Goal: Task Accomplishment & Management: Use online tool/utility

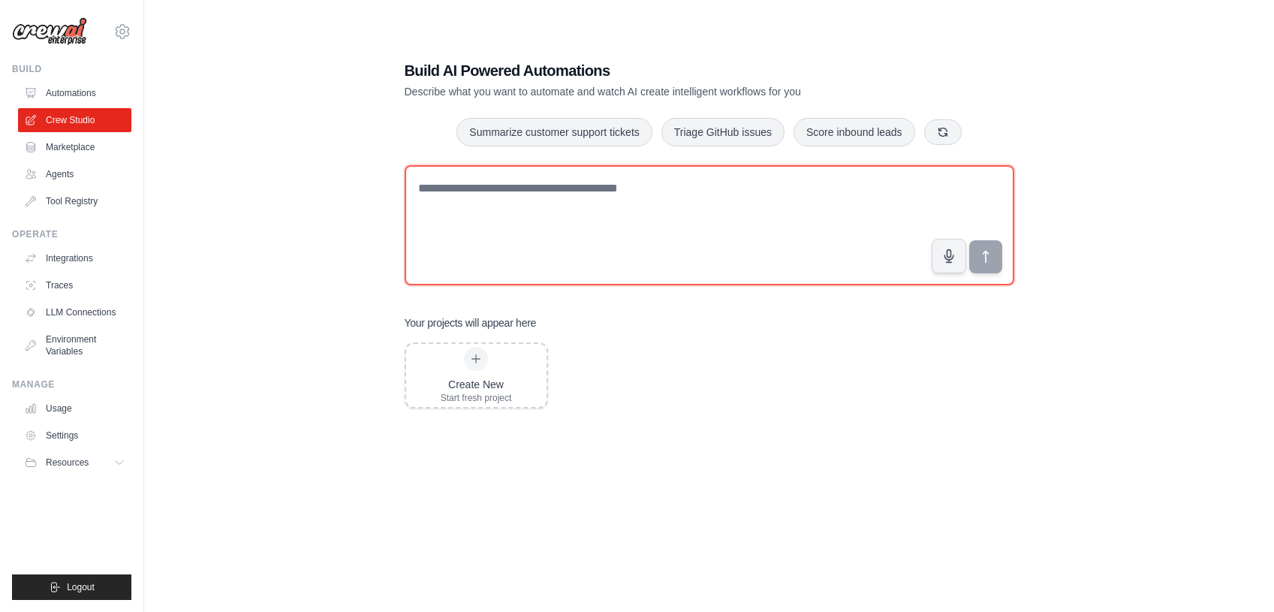
click at [603, 209] on textarea at bounding box center [709, 225] width 609 height 120
click at [797, 214] on textarea at bounding box center [709, 225] width 609 height 120
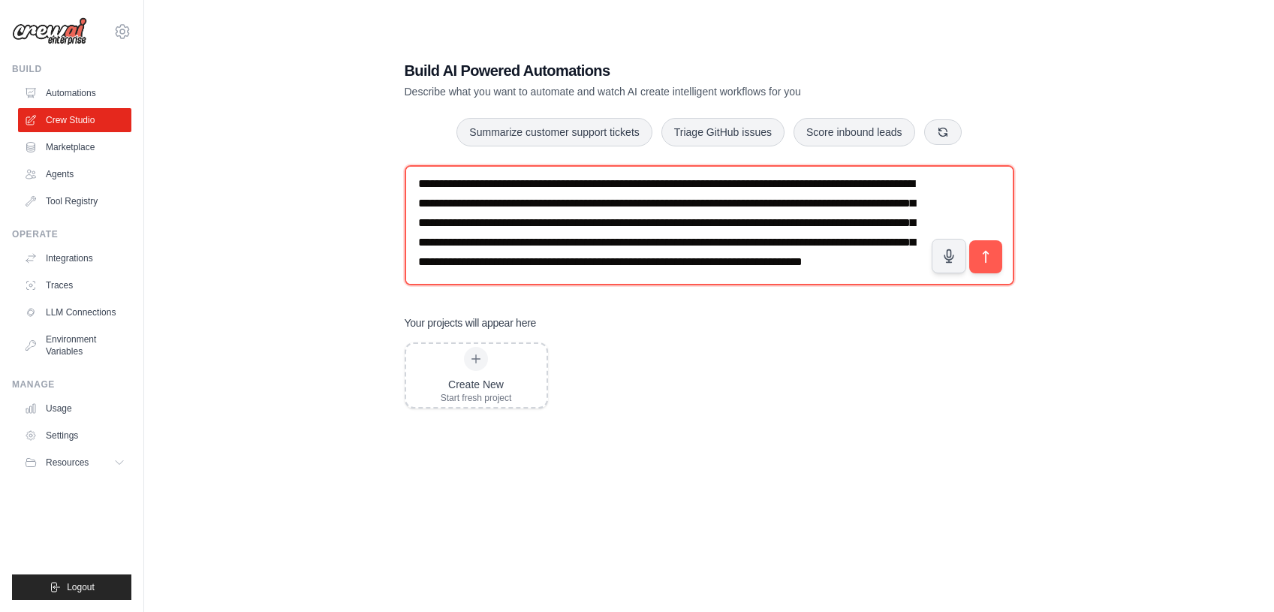
scroll to position [68, 0]
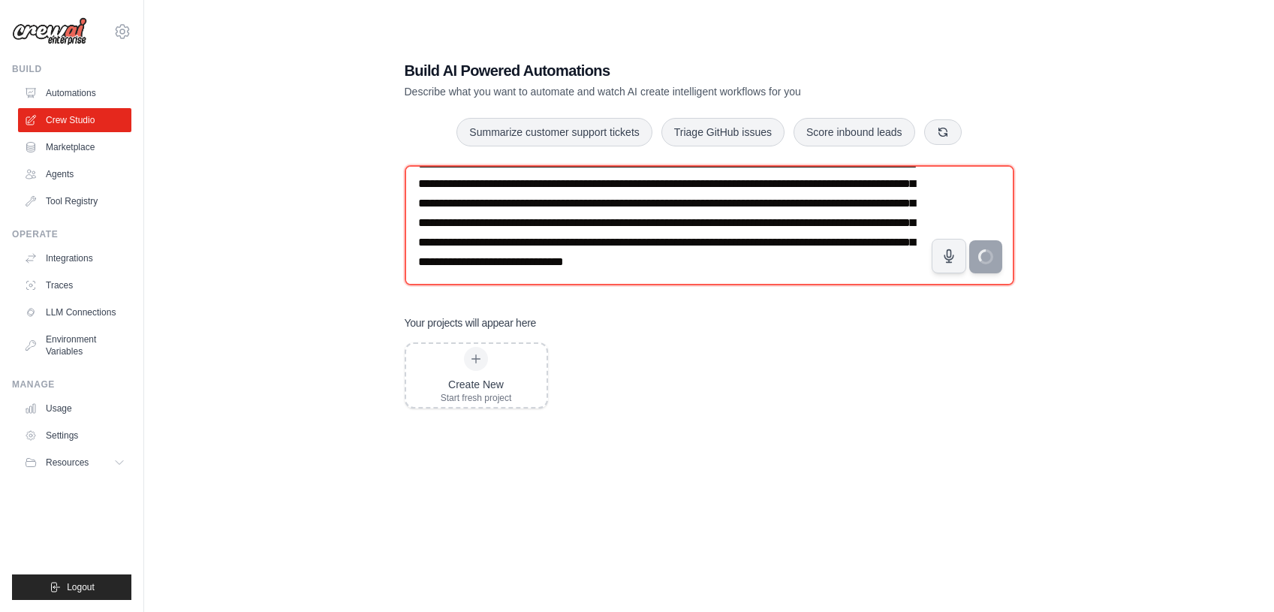
type textarea "**********"
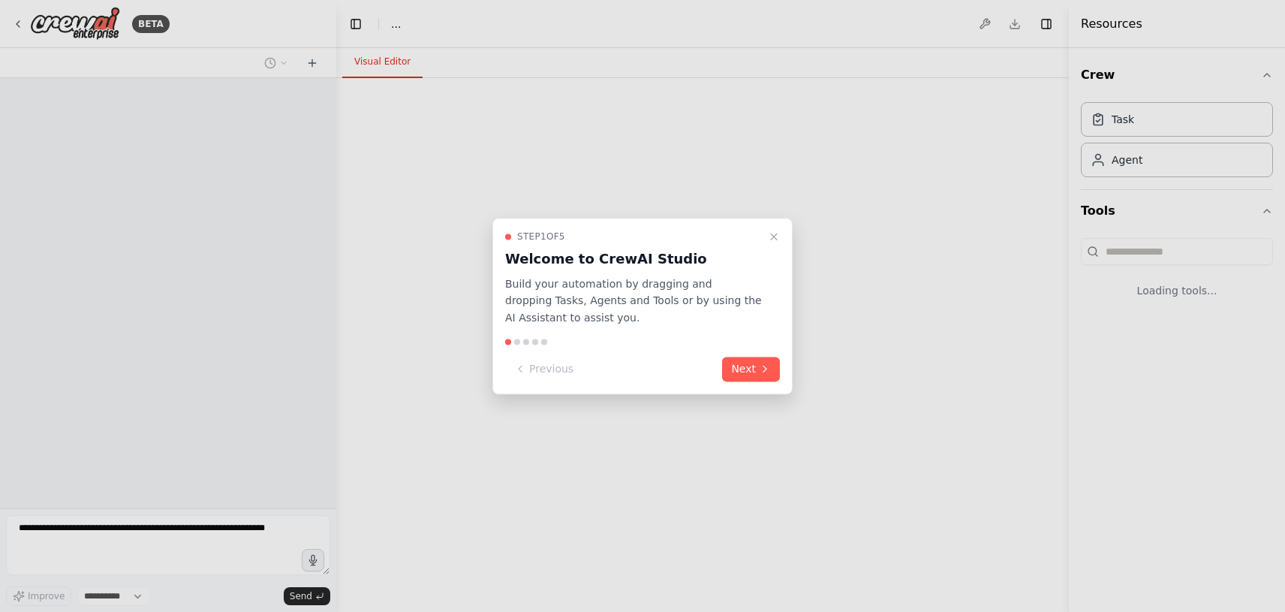
select select "****"
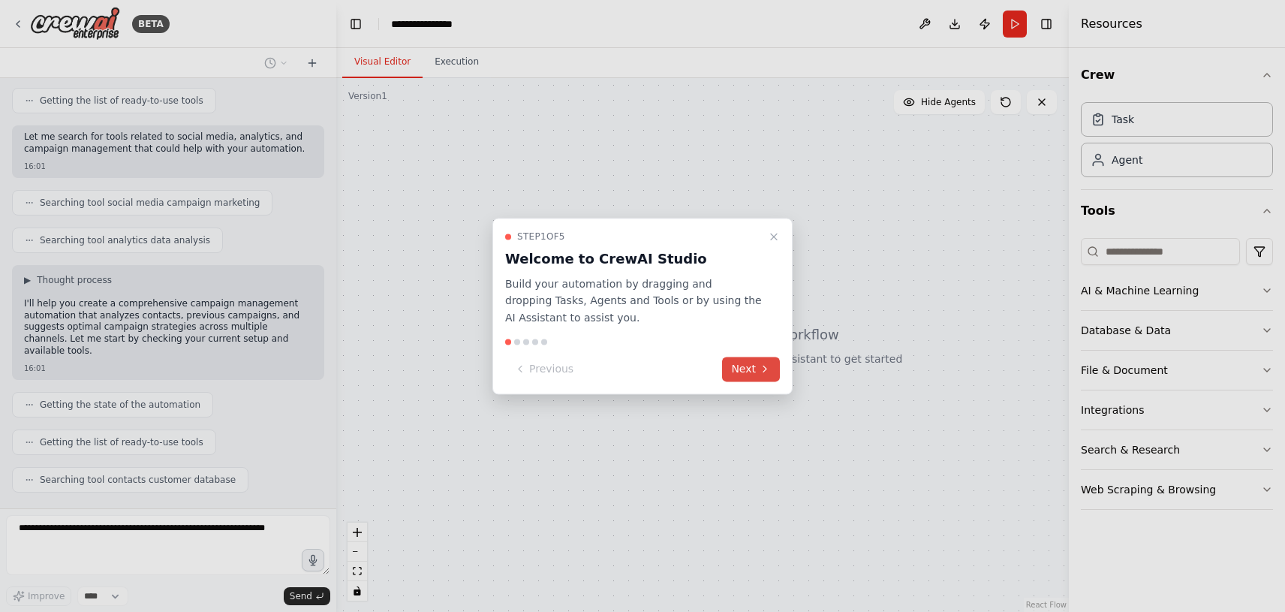
scroll to position [386, 0]
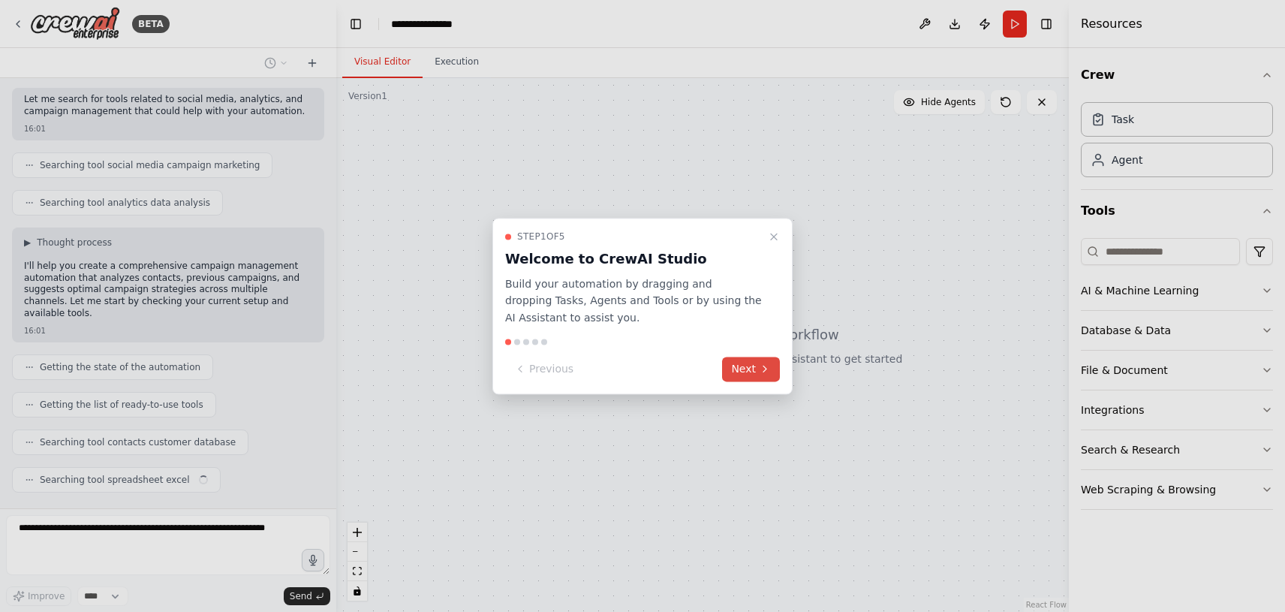
click at [744, 370] on button "Next" at bounding box center [751, 368] width 58 height 25
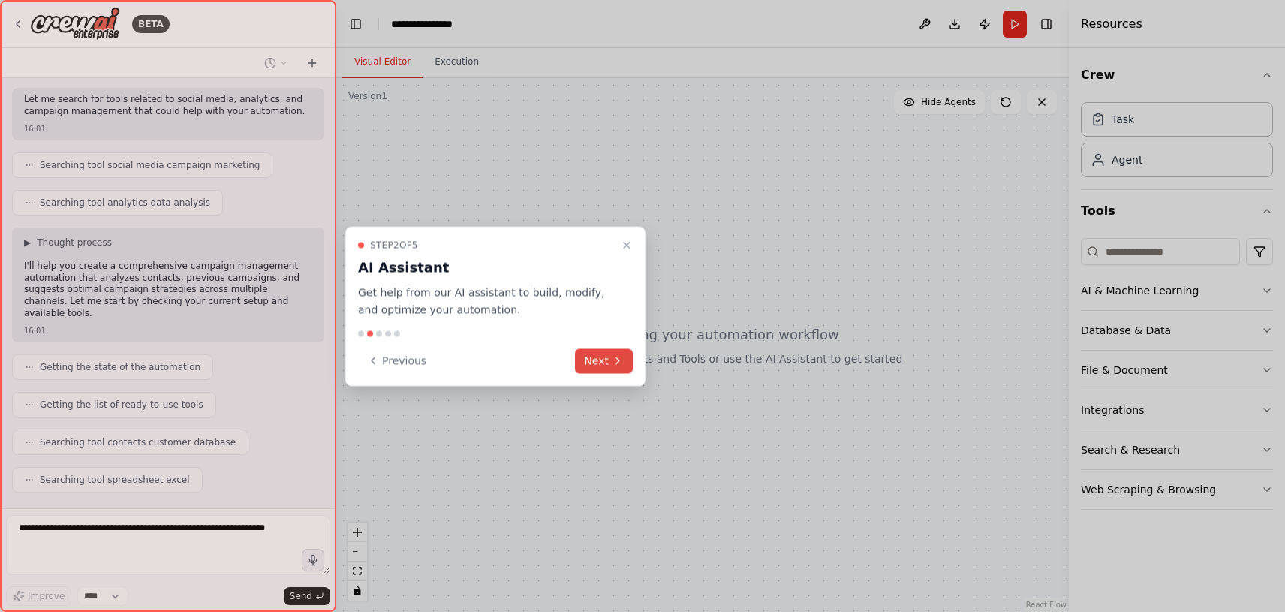
click at [593, 359] on button "Next" at bounding box center [604, 360] width 58 height 25
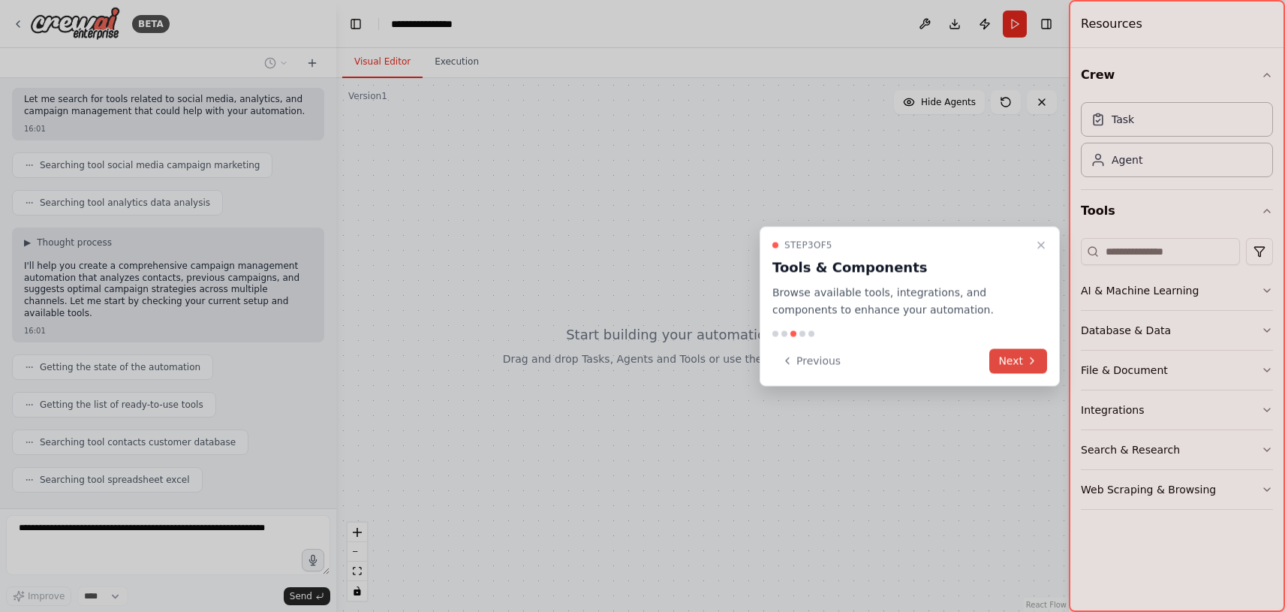
click at [1022, 362] on button "Next" at bounding box center [1018, 360] width 58 height 25
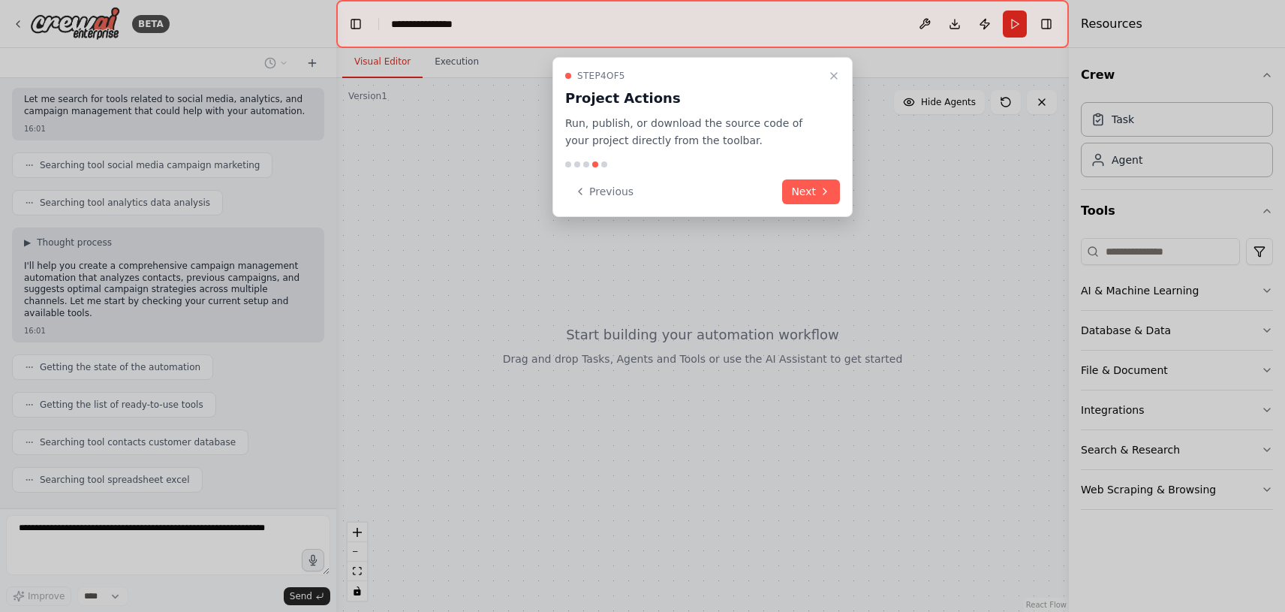
click at [812, 176] on div "Step 4 of 5 Project Actions Run, publish, or download the source code of your p…" at bounding box center [702, 137] width 300 height 160
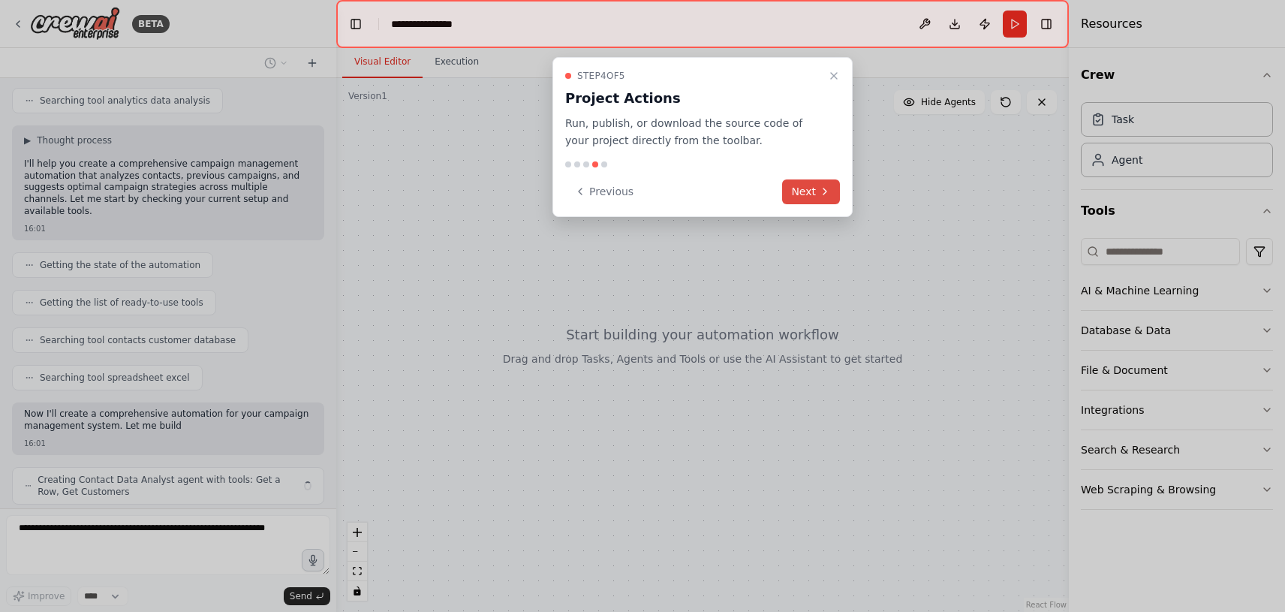
scroll to position [500, 0]
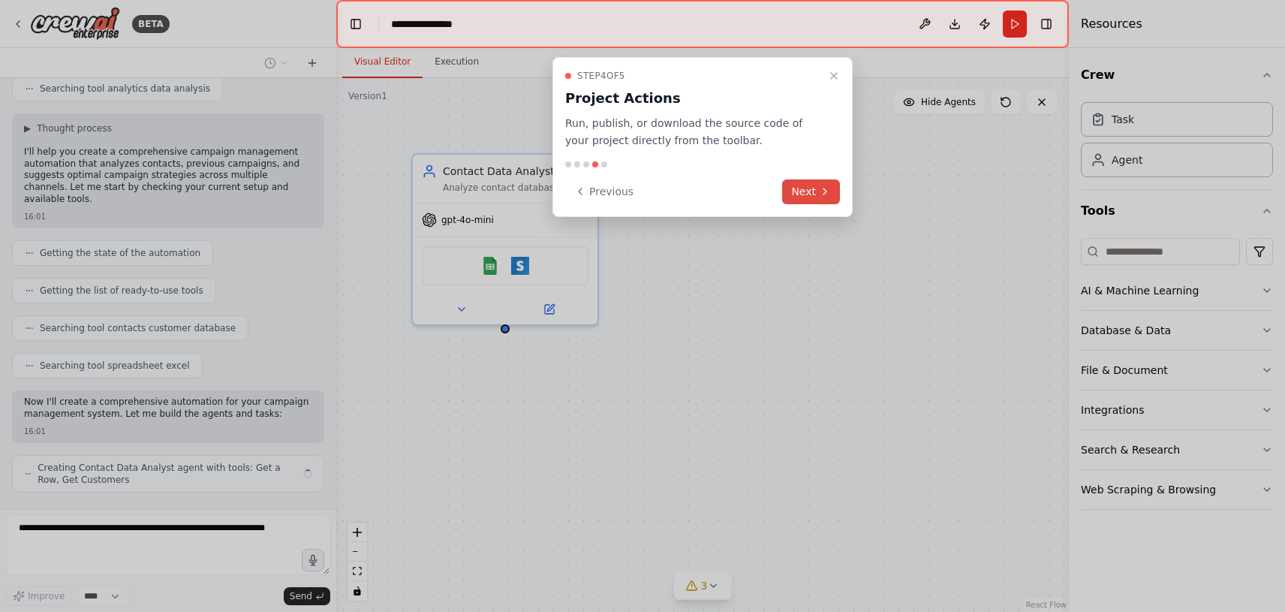
click at [815, 186] on button "Next" at bounding box center [811, 191] width 58 height 25
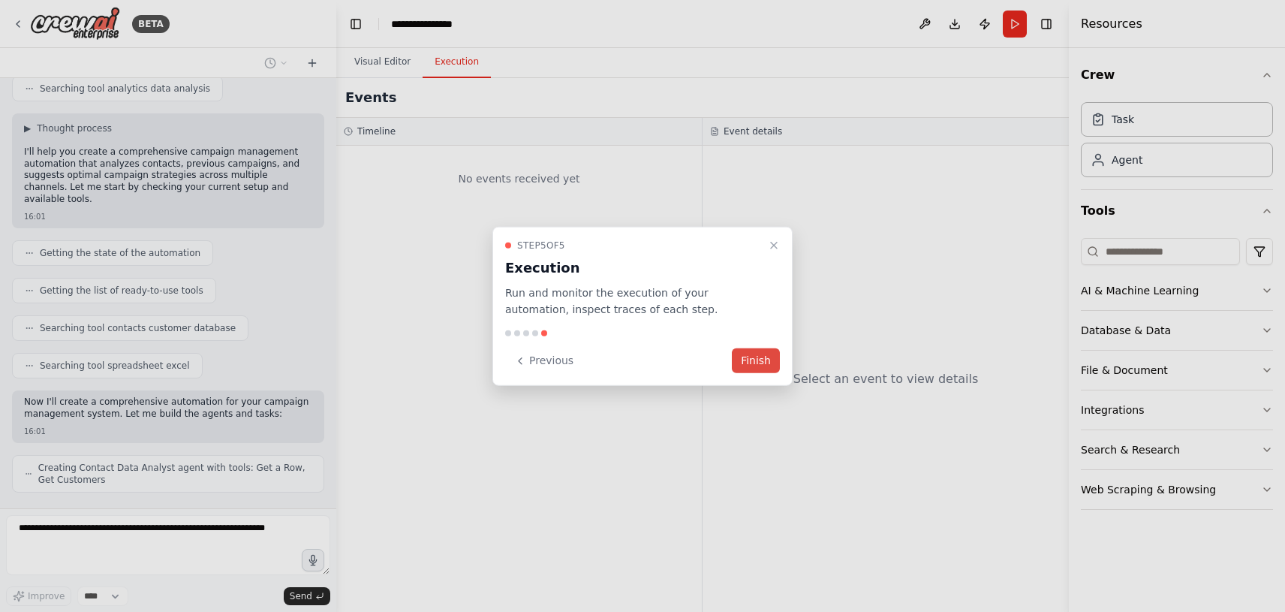
click at [769, 359] on button "Finish" at bounding box center [756, 360] width 48 height 25
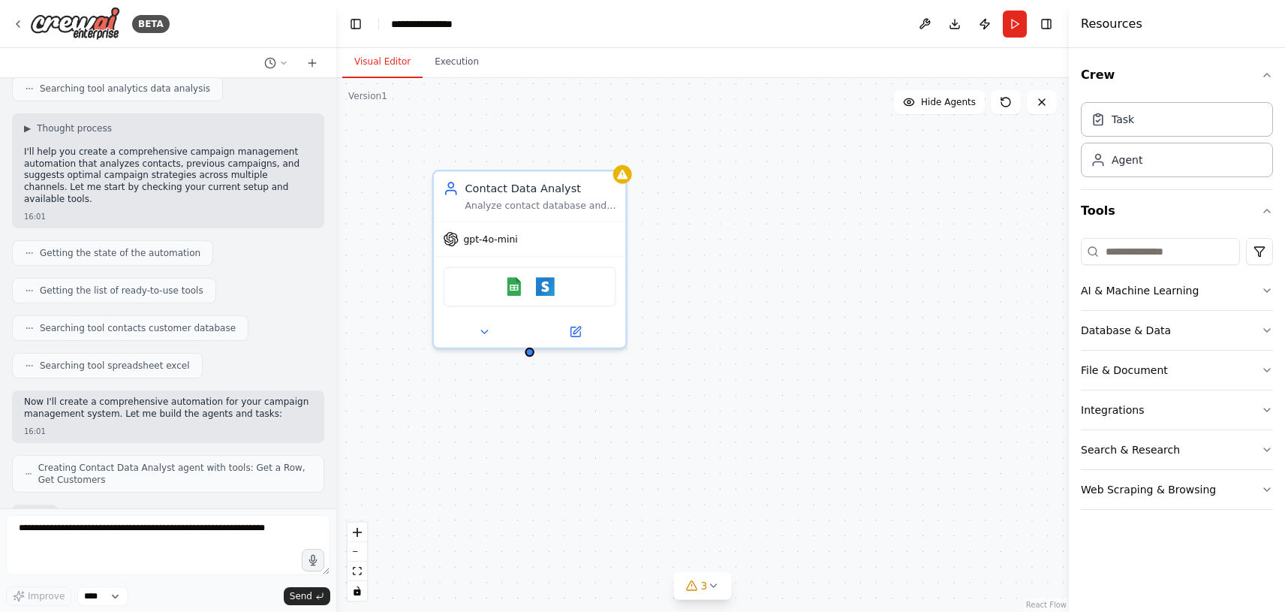
scroll to position [603, 0]
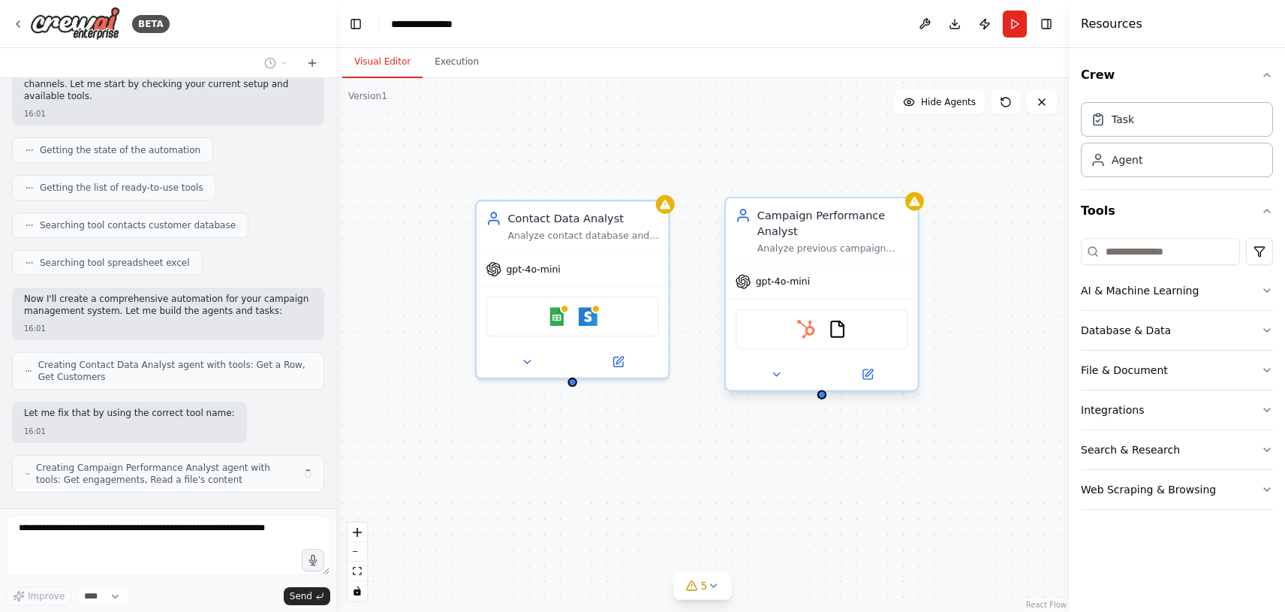
drag, startPoint x: 773, startPoint y: 306, endPoint x: 848, endPoint y: 359, distance: 91.6
click at [848, 359] on div "Contact Data Analyst Analyze contact database and customer segments to understa…" at bounding box center [702, 345] width 732 height 534
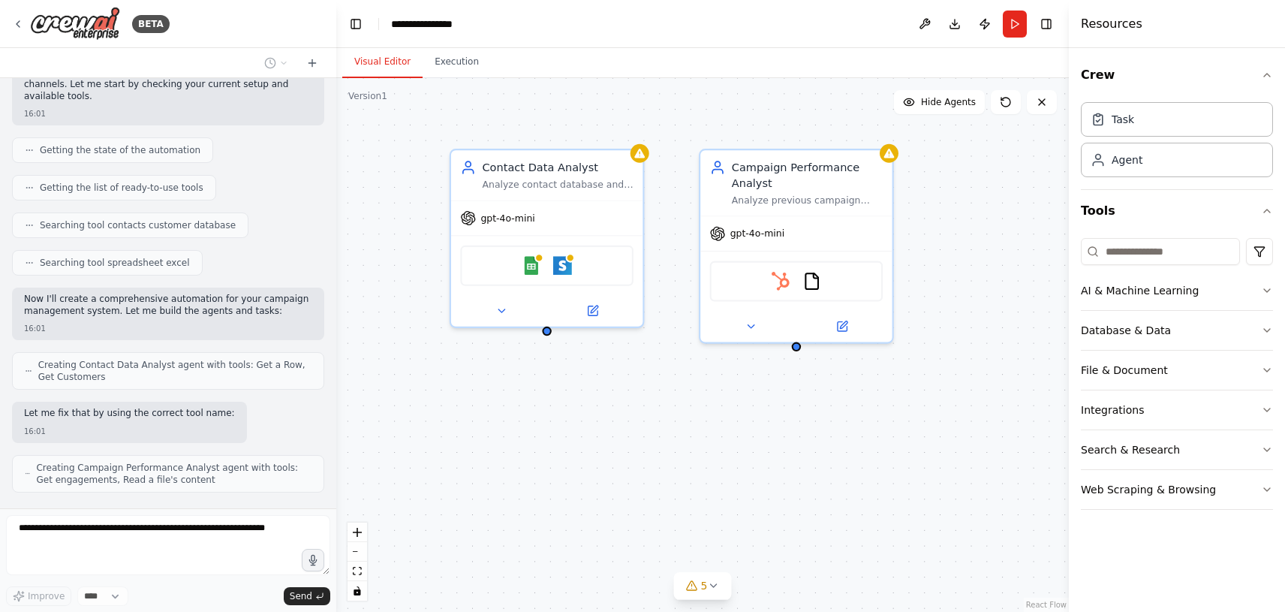
drag, startPoint x: 880, startPoint y: 496, endPoint x: 854, endPoint y: 445, distance: 57.1
click at [854, 445] on div "Contact Data Analyst Analyze contact database and customer segments to understa…" at bounding box center [702, 345] width 732 height 534
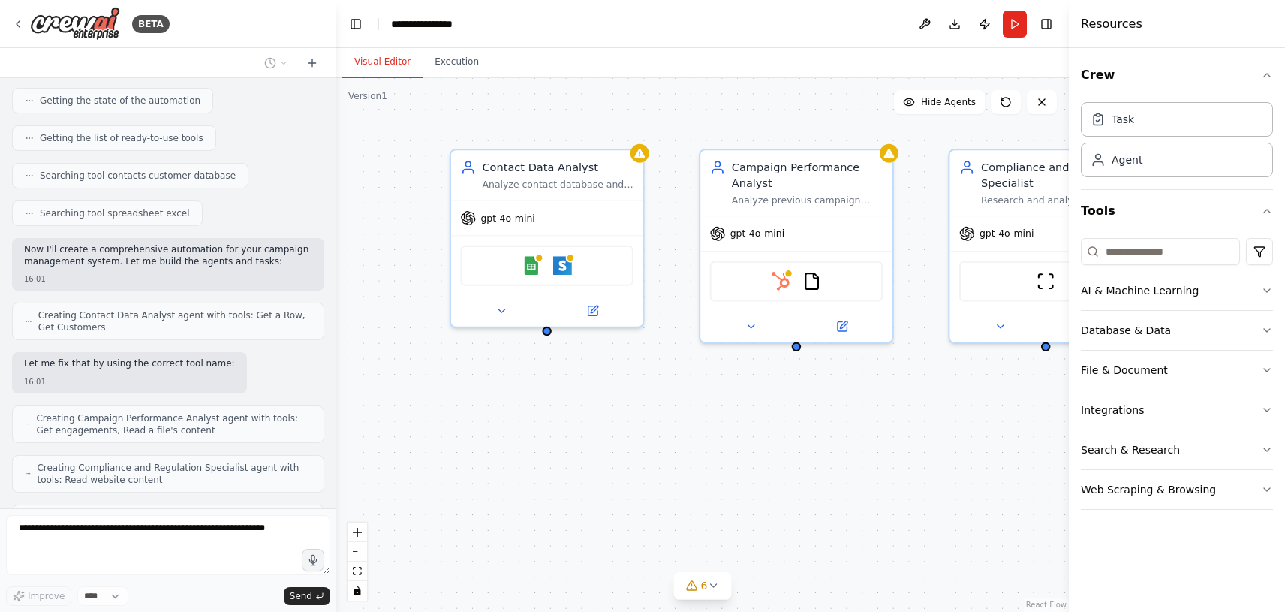
scroll to position [702, 0]
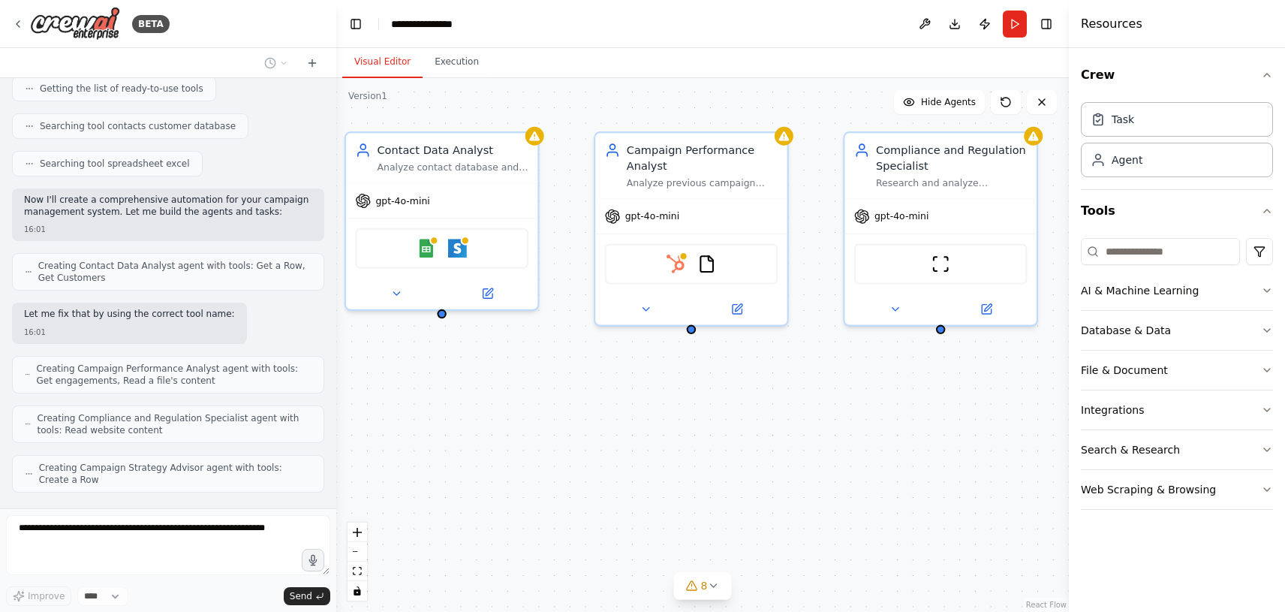
drag, startPoint x: 744, startPoint y: 440, endPoint x: 637, endPoint y: 423, distance: 108.0
click at [637, 423] on div "Contact Data Analyst Analyze contact database and customer segments to understa…" at bounding box center [702, 345] width 732 height 534
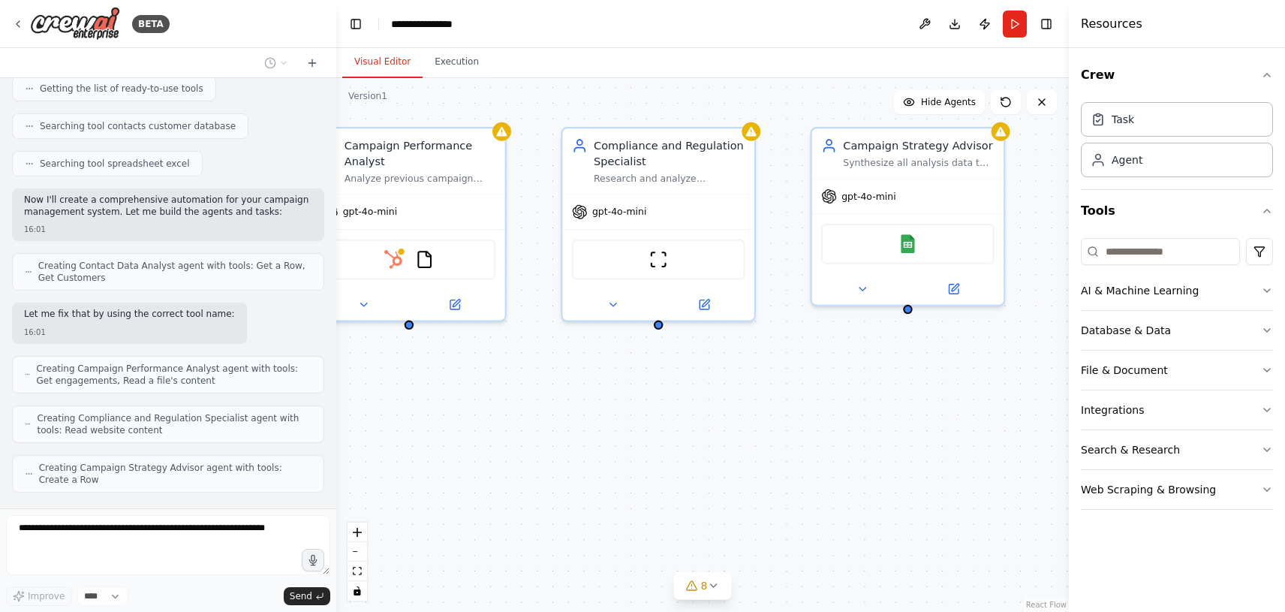
drag, startPoint x: 750, startPoint y: 459, endPoint x: 463, endPoint y: 455, distance: 287.5
click at [463, 455] on div "Contact Data Analyst Analyze contact database and customer segments to understa…" at bounding box center [702, 345] width 732 height 534
drag, startPoint x: 787, startPoint y: 398, endPoint x: 651, endPoint y: 408, distance: 135.5
click at [651, 408] on div "Contact Data Analyst Analyze contact database and customer segments to understa…" at bounding box center [702, 345] width 732 height 534
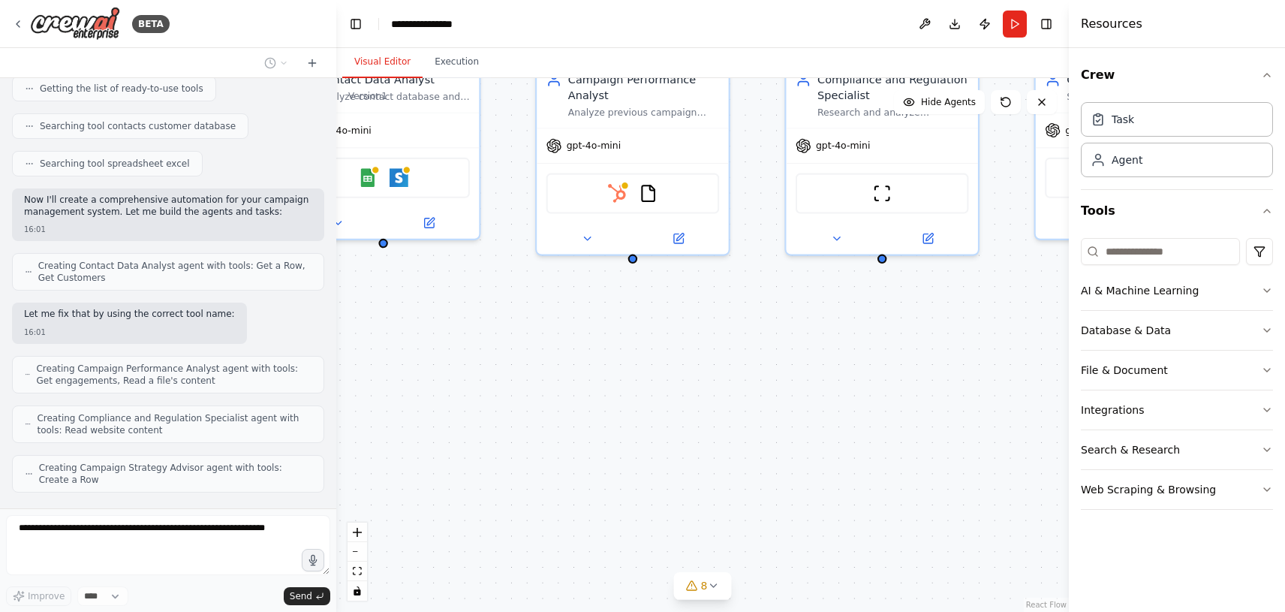
drag, startPoint x: 661, startPoint y: 476, endPoint x: 1036, endPoint y: 396, distance: 383.7
click at [1036, 396] on div "Contact Data Analyst Analyze contact database and customer segments to understa…" at bounding box center [702, 345] width 732 height 534
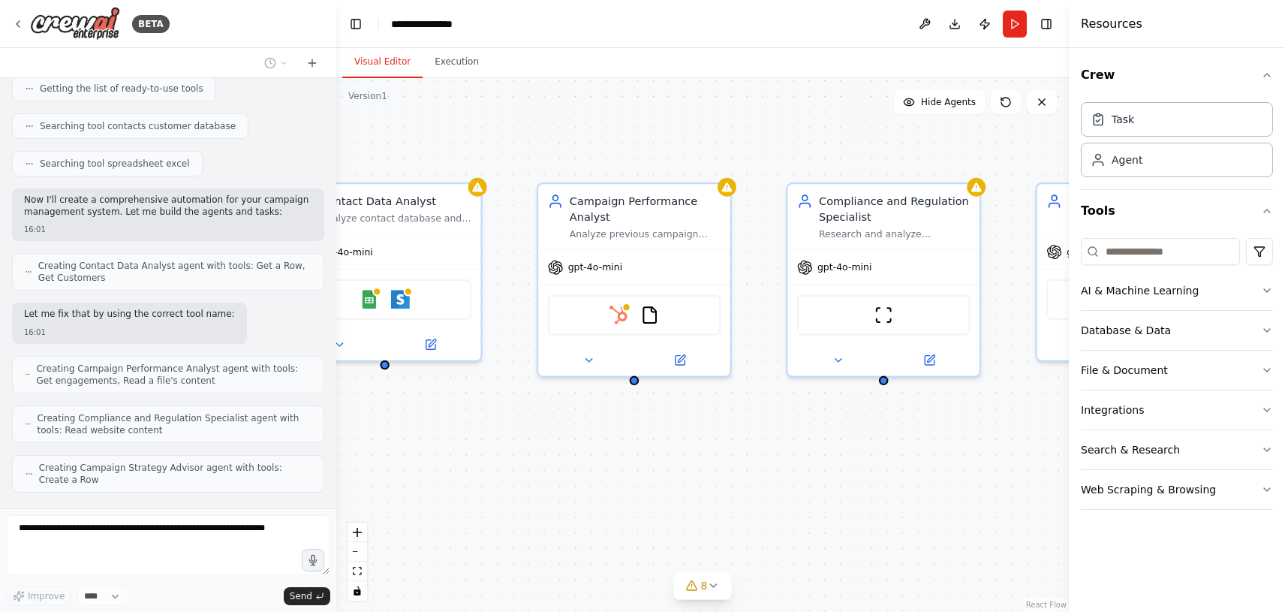
drag, startPoint x: 869, startPoint y: 355, endPoint x: 861, endPoint y: 480, distance: 125.6
click at [861, 480] on div "Contact Data Analyst Analyze contact database and customer segments to understa…" at bounding box center [702, 345] width 732 height 534
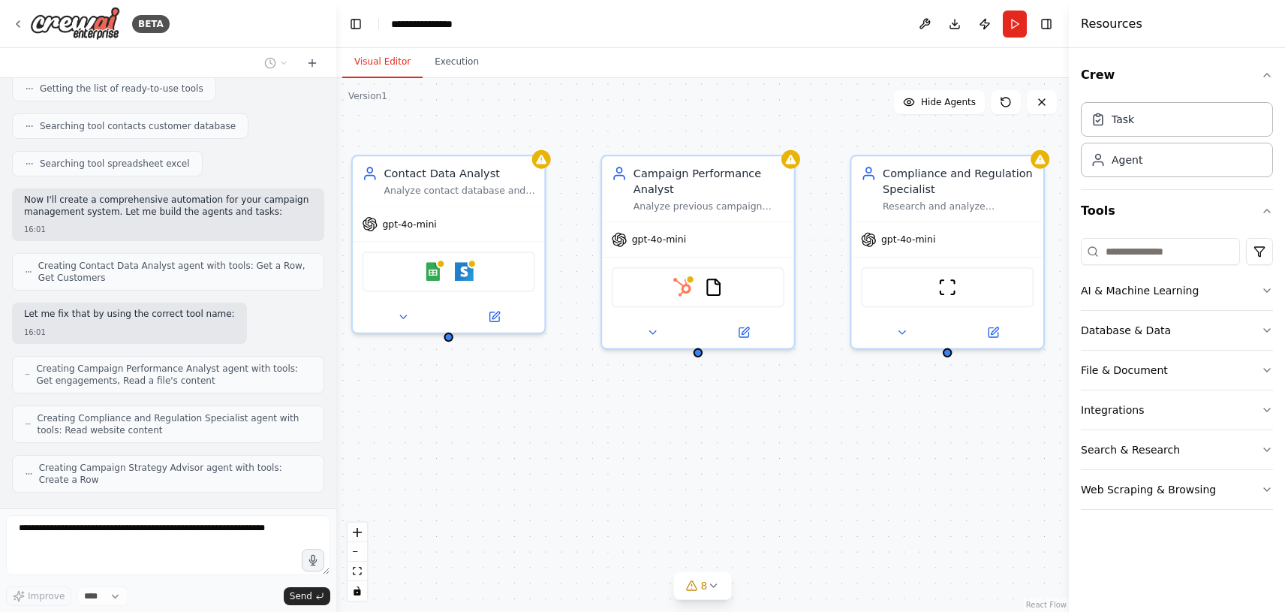
drag, startPoint x: 861, startPoint y: 480, endPoint x: 925, endPoint y: 453, distance: 69.6
click at [925, 453] on div "Contact Data Analyst Analyze contact database and customer segments to understa…" at bounding box center [702, 345] width 732 height 534
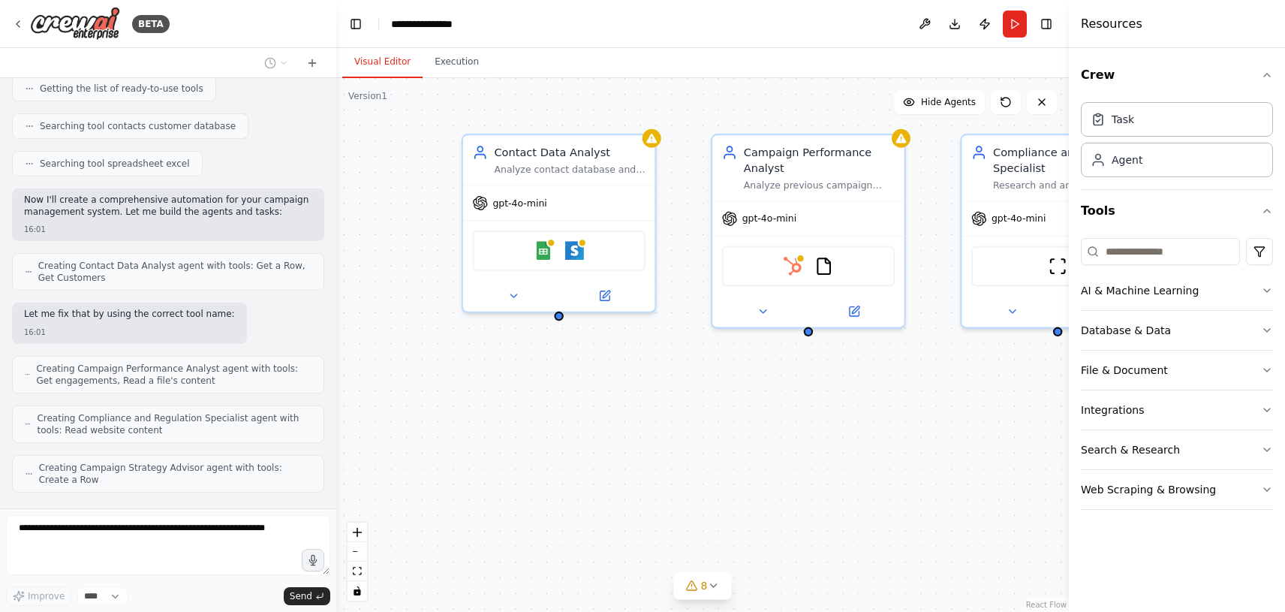
drag, startPoint x: 801, startPoint y: 438, endPoint x: 911, endPoint y: 417, distance: 112.3
click at [911, 417] on div "Contact Data Analyst Analyze contact database and customer segments to understa…" at bounding box center [702, 345] width 732 height 534
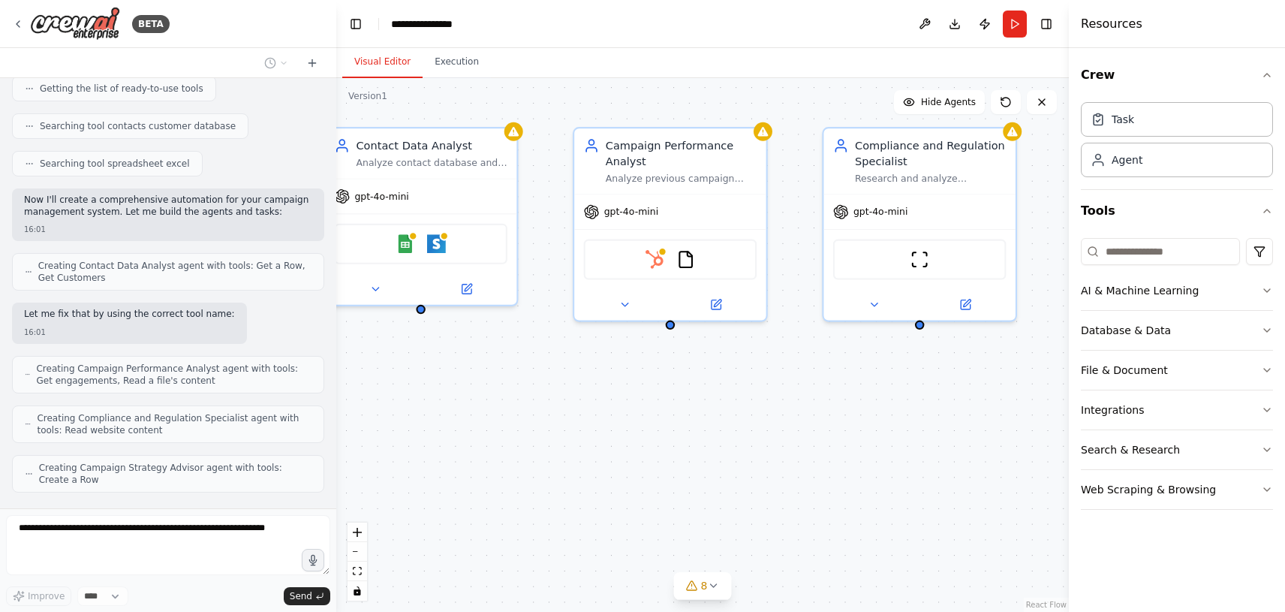
drag, startPoint x: 759, startPoint y: 390, endPoint x: 612, endPoint y: 384, distance: 146.5
click at [612, 384] on div "Contact Data Analyst Analyze contact database and customer segments to understa…" at bounding box center [702, 345] width 732 height 534
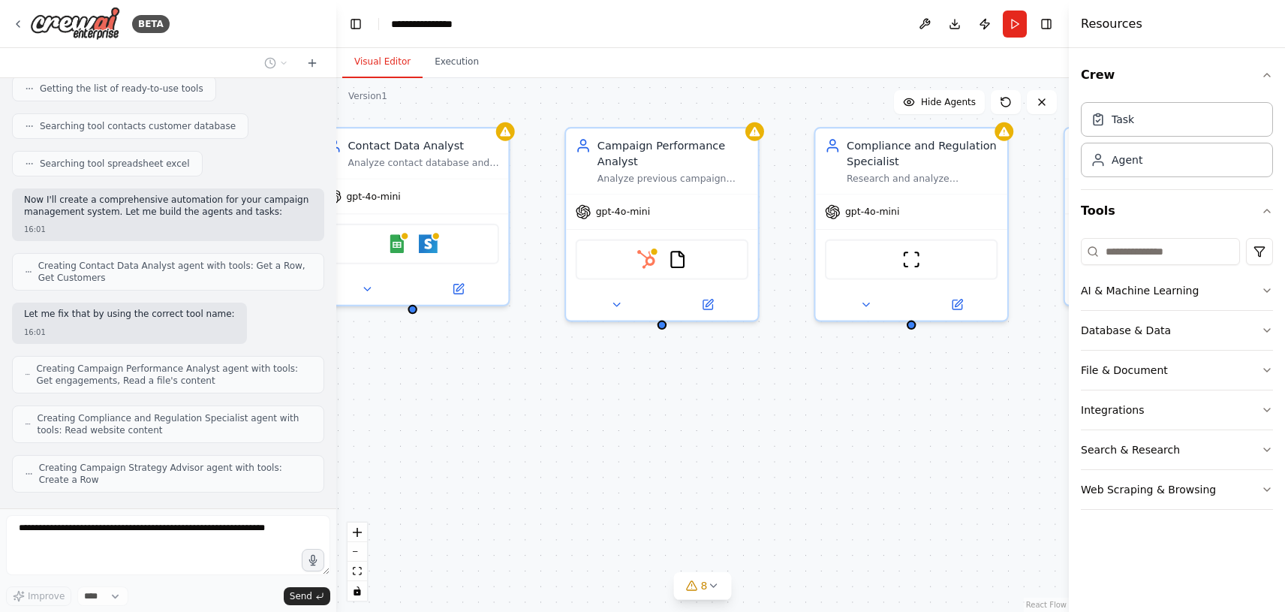
drag, startPoint x: 821, startPoint y: 385, endPoint x: 714, endPoint y: 389, distance: 107.4
click at [714, 389] on div "Contact Data Analyst Analyze contact database and customer segments to understa…" at bounding box center [702, 345] width 732 height 534
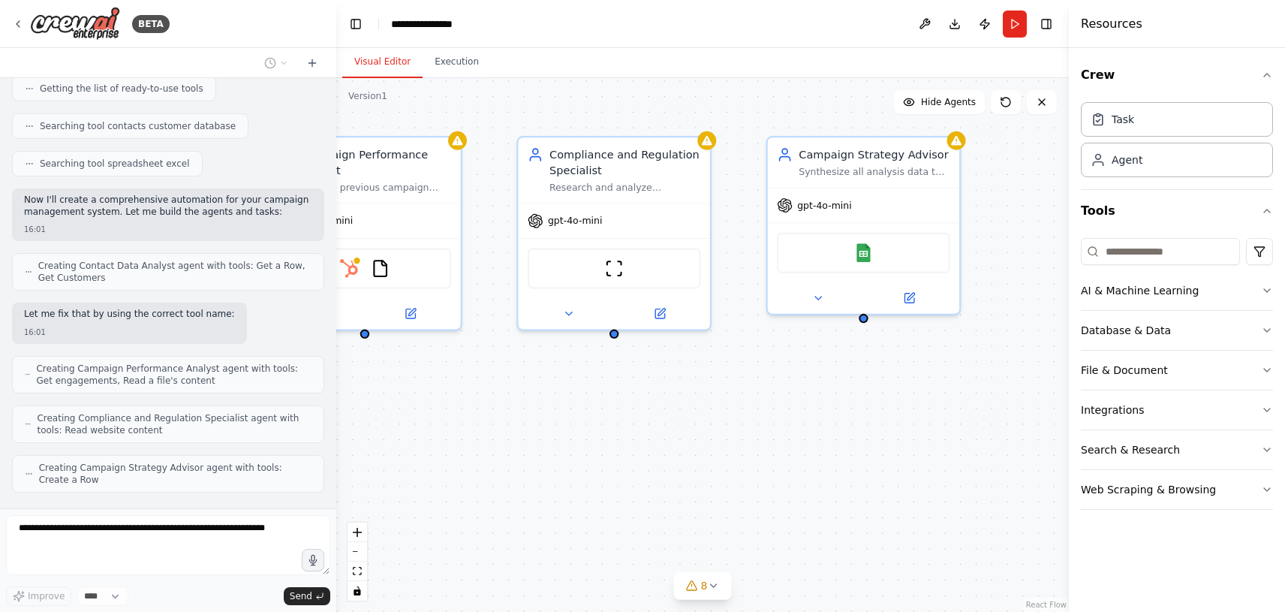
drag, startPoint x: 889, startPoint y: 442, endPoint x: 667, endPoint y: 447, distance: 222.2
click at [667, 447] on div "Contact Data Analyst Analyze contact database and customer segments to understa…" at bounding box center [702, 345] width 732 height 534
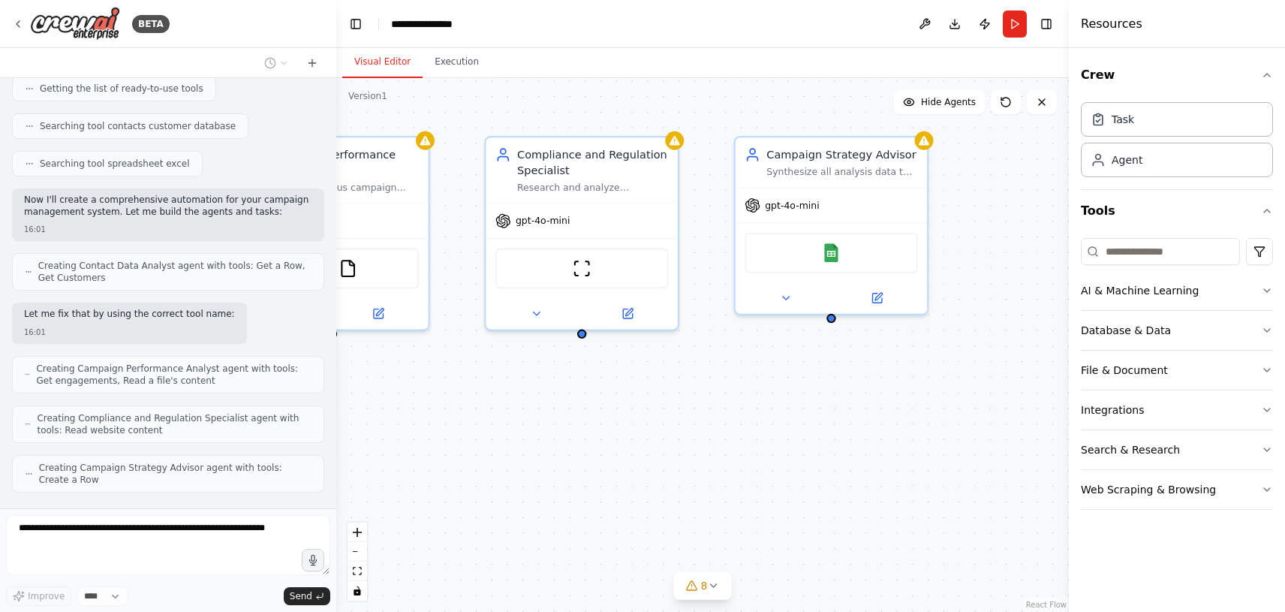
click at [697, 450] on div "Contact Data Analyst Analyze contact database and customer segments to understa…" at bounding box center [702, 345] width 732 height 534
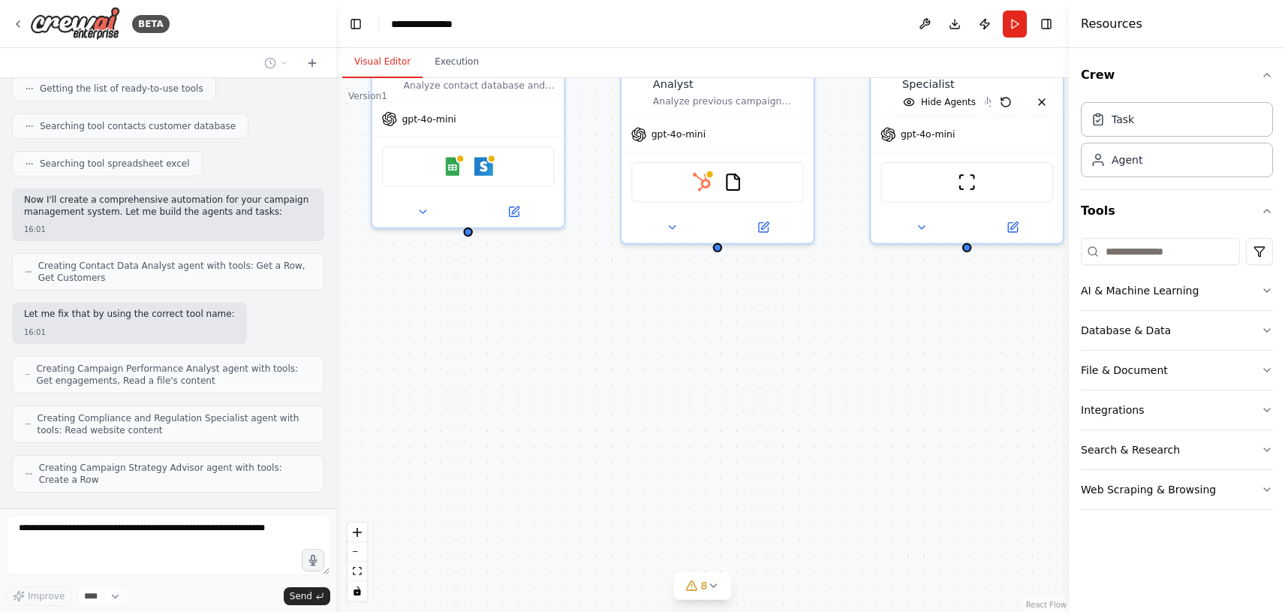
drag, startPoint x: 697, startPoint y: 450, endPoint x: 1079, endPoint y: 368, distance: 390.7
click at [1079, 368] on div "BETA I AM GOING TO CREATE A CHAT WHICH IS AN CAPAIGN RUNNING AGENT FOR DIFFEREN…" at bounding box center [642, 306] width 1285 height 612
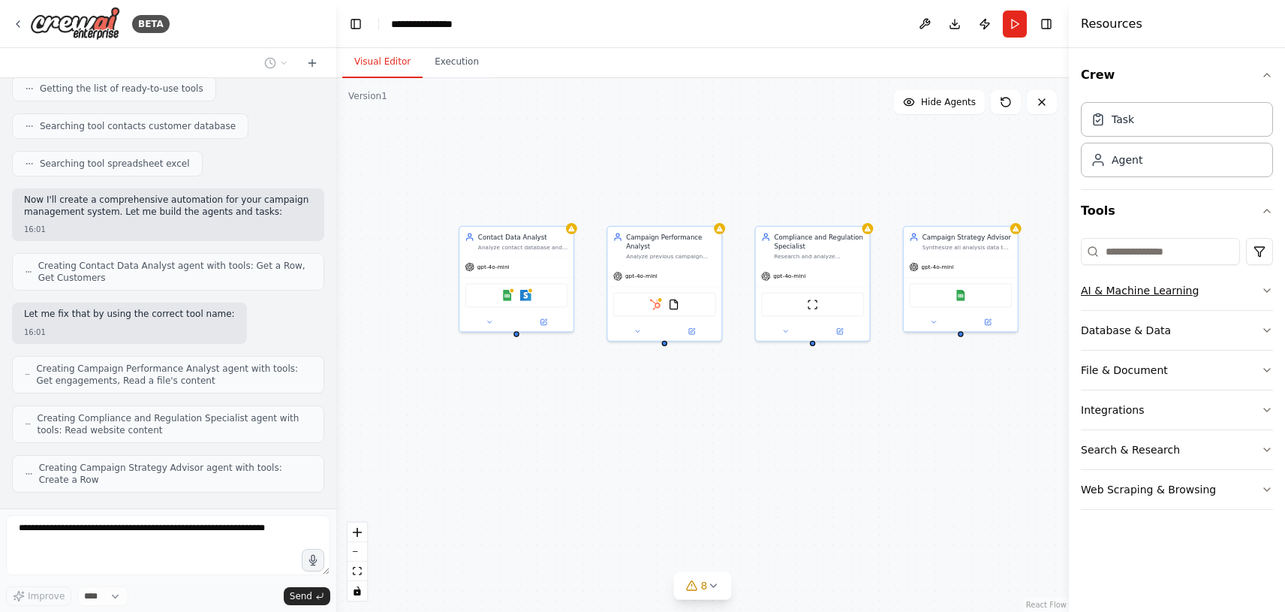
click at [1265, 291] on icon "button" at bounding box center [1267, 290] width 6 height 3
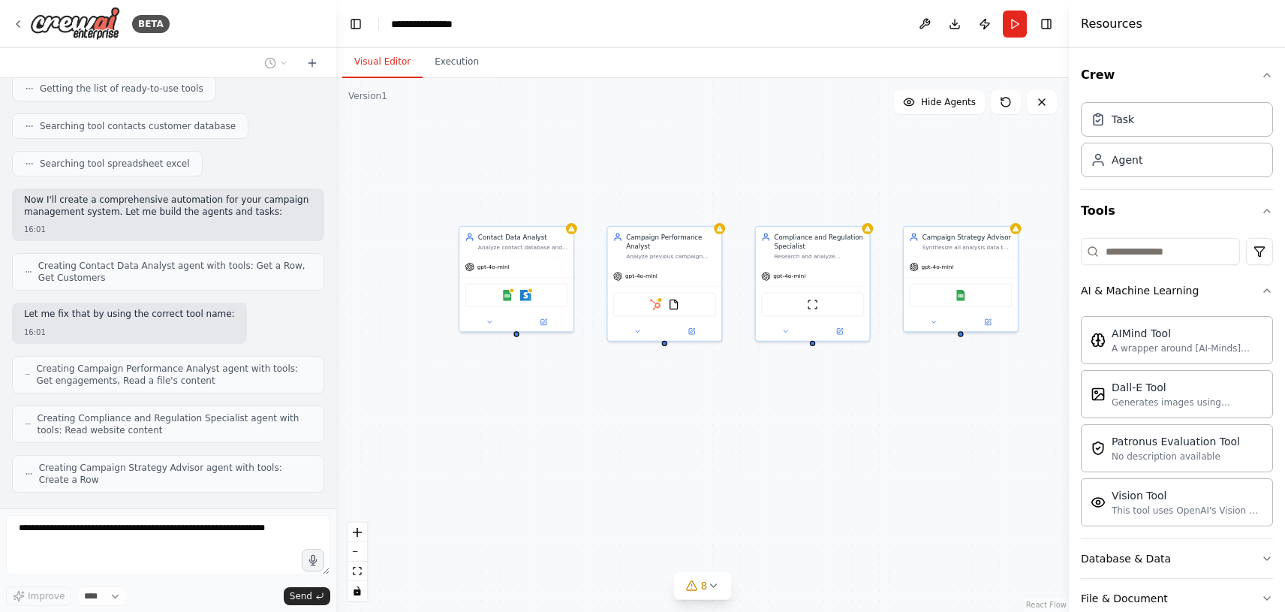
scroll to position [150, 0]
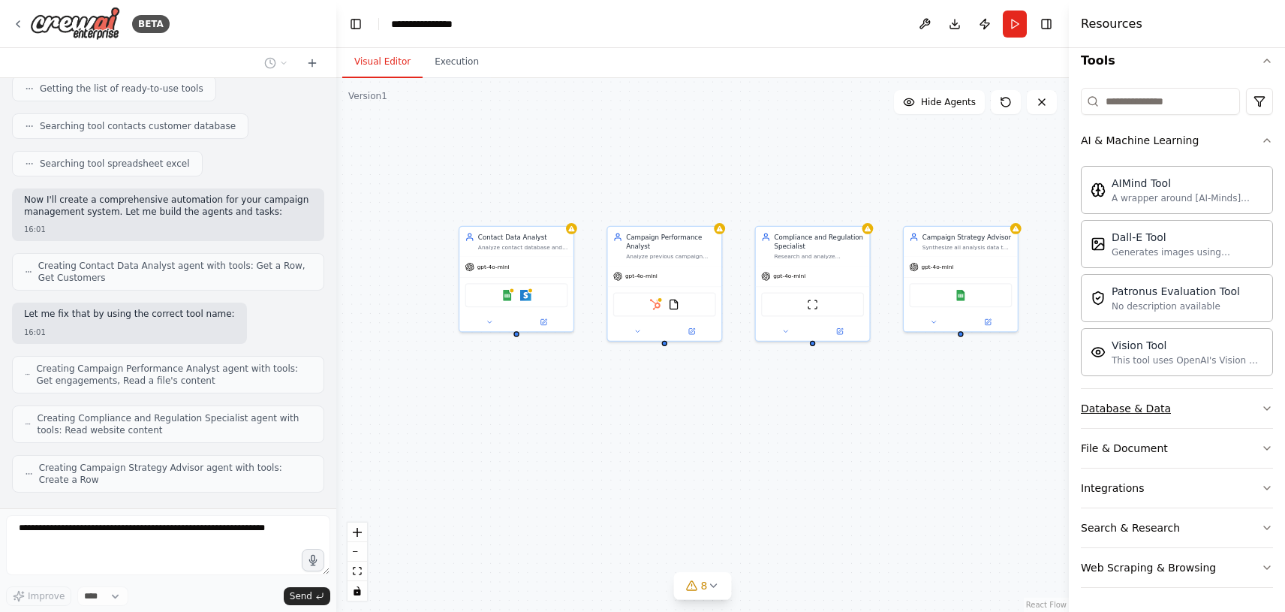
click at [1241, 408] on button "Database & Data" at bounding box center [1177, 408] width 192 height 39
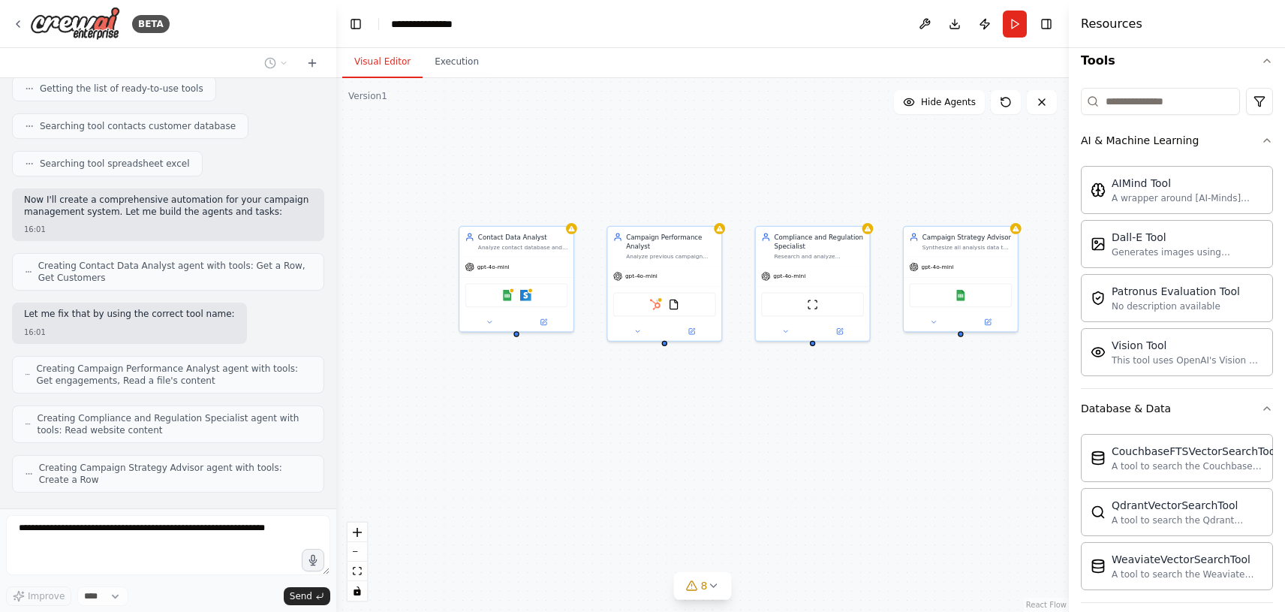
scroll to position [324, 0]
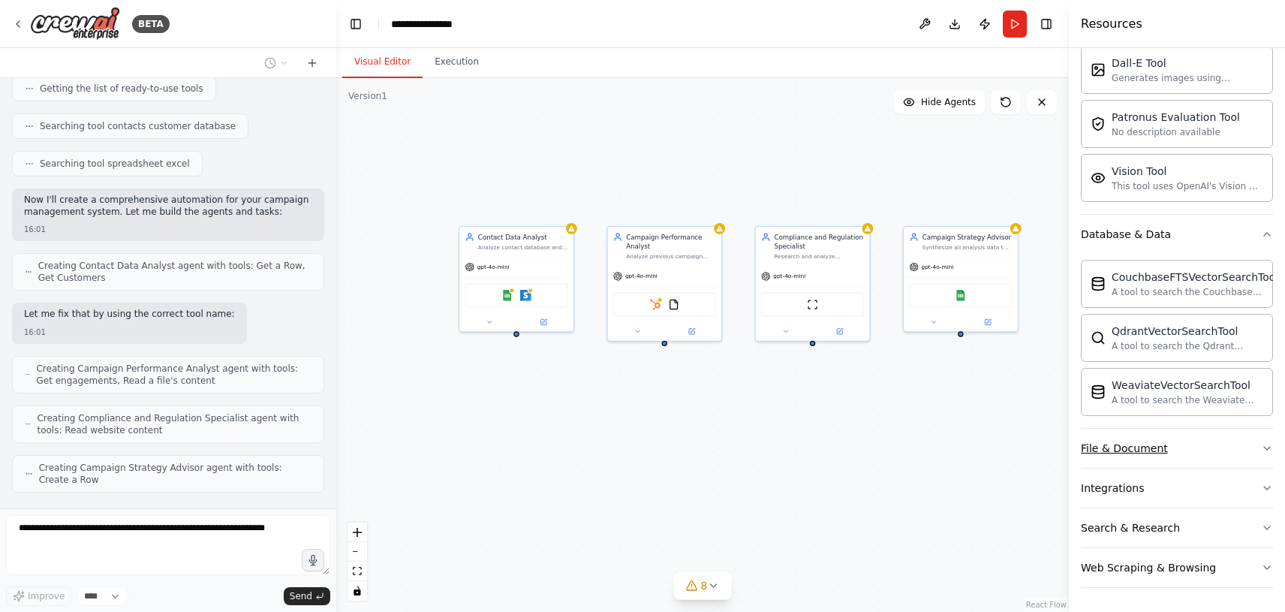
click at [1261, 449] on icon "button" at bounding box center [1267, 448] width 12 height 12
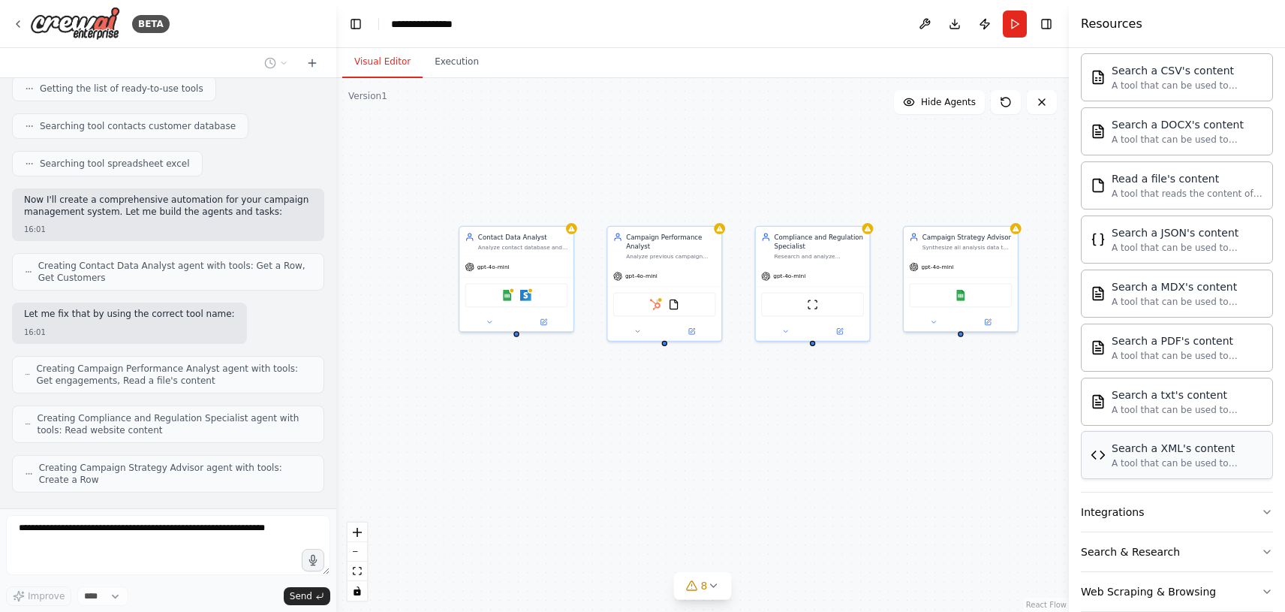
scroll to position [769, 0]
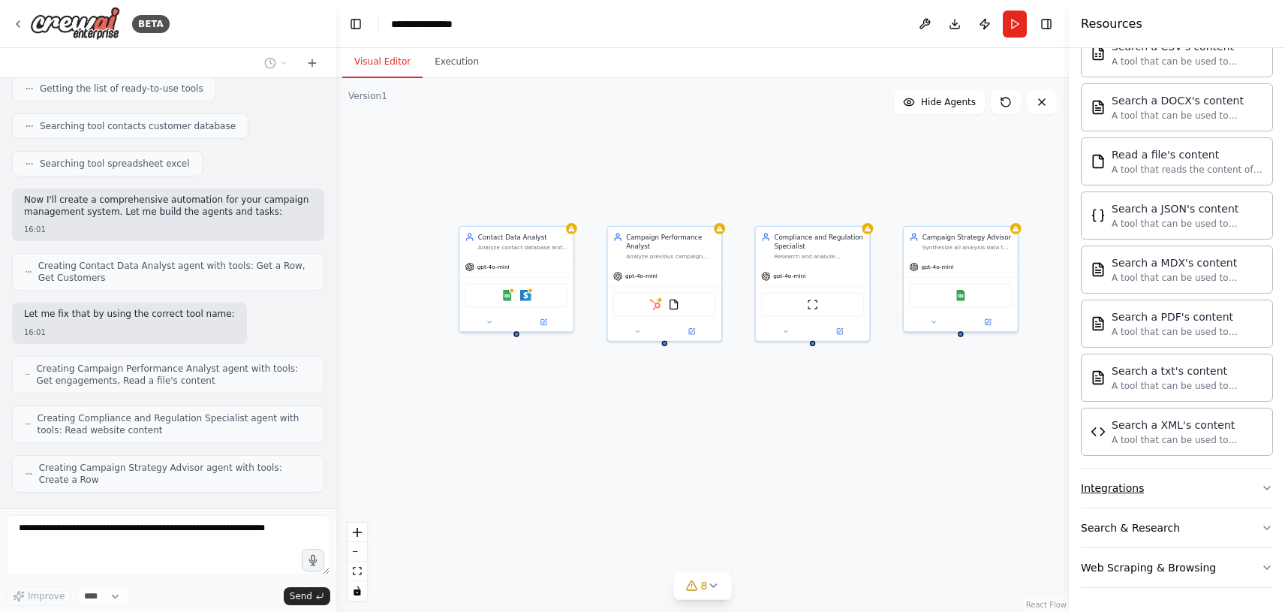
click at [1261, 483] on icon "button" at bounding box center [1267, 488] width 12 height 12
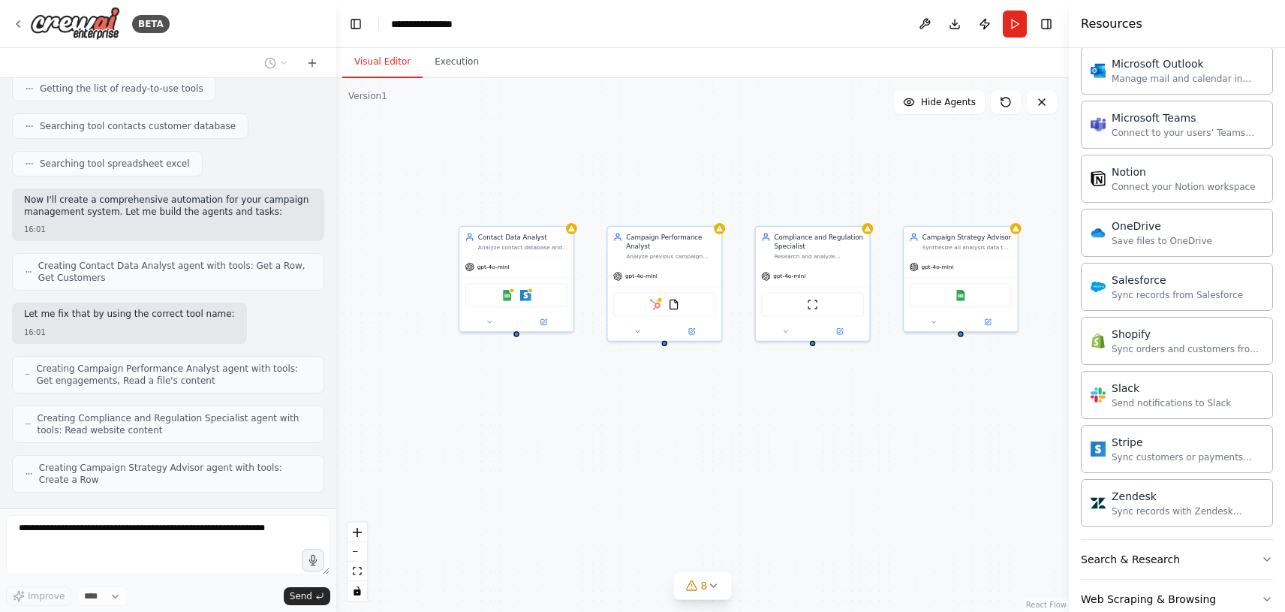
scroll to position [1915, 0]
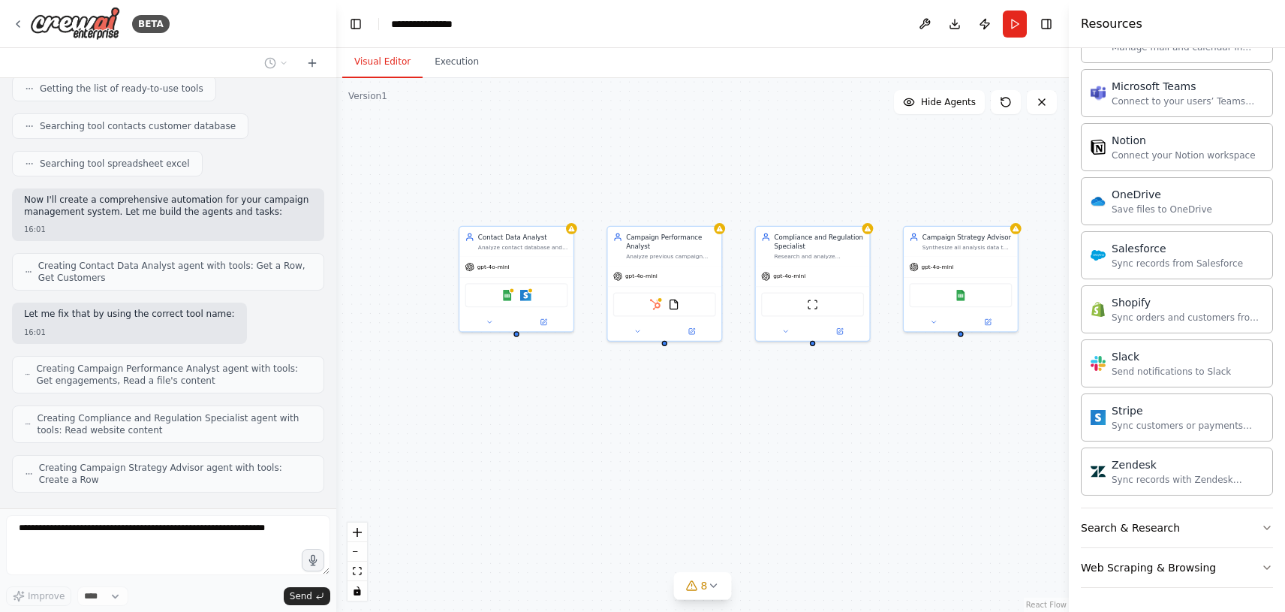
click at [979, 462] on div "Contact Data Analyst Analyze contact database and customer segments to understa…" at bounding box center [702, 345] width 732 height 534
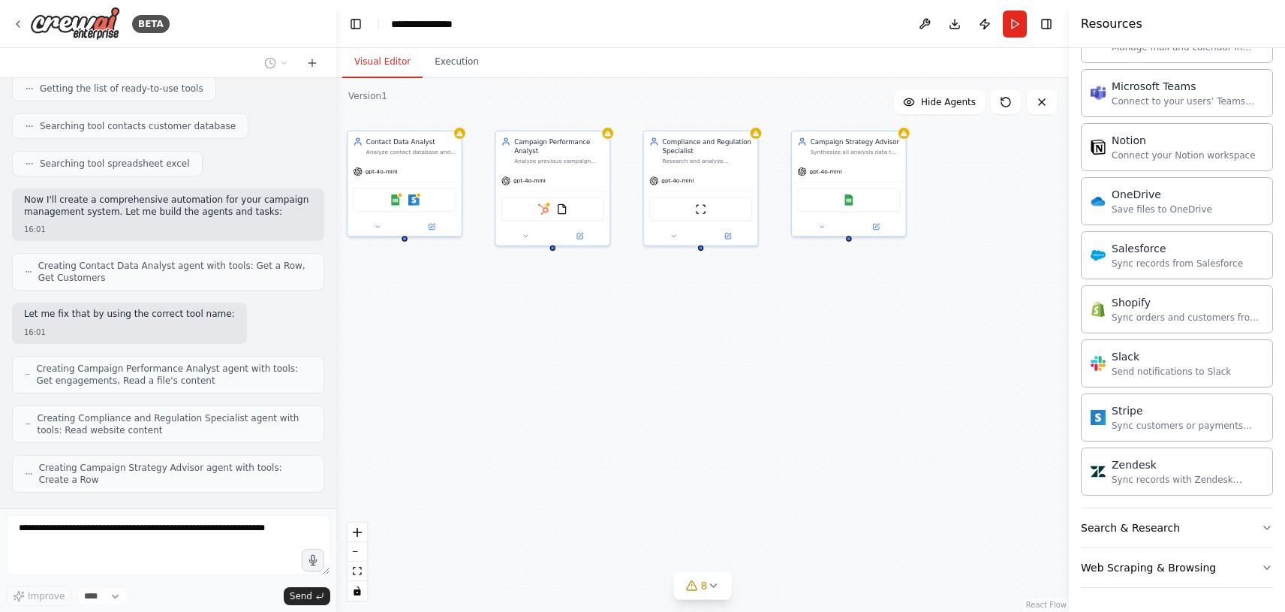
drag, startPoint x: 737, startPoint y: 514, endPoint x: 625, endPoint y: 419, distance: 146.9
click at [625, 419] on div "Contact Data Analyst Analyze contact database and customer segments to understa…" at bounding box center [702, 345] width 732 height 534
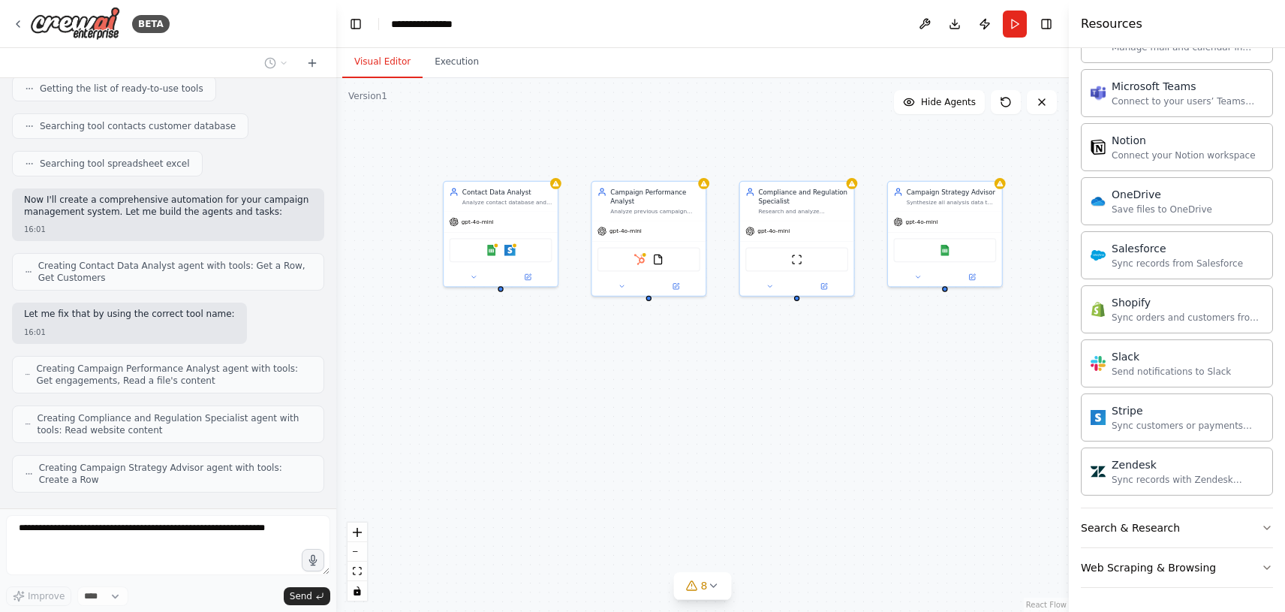
drag, startPoint x: 625, startPoint y: 419, endPoint x: 721, endPoint y: 469, distance: 108.4
click at [721, 469] on div "Contact Data Analyst Analyze contact database and customer segments to understa…" at bounding box center [702, 345] width 732 height 534
click at [956, 202] on div "Synthesize all analysis data to create comprehensive campaign recommendations i…" at bounding box center [952, 201] width 90 height 8
click at [917, 194] on div "Campaign Strategy Advisor" at bounding box center [952, 189] width 90 height 9
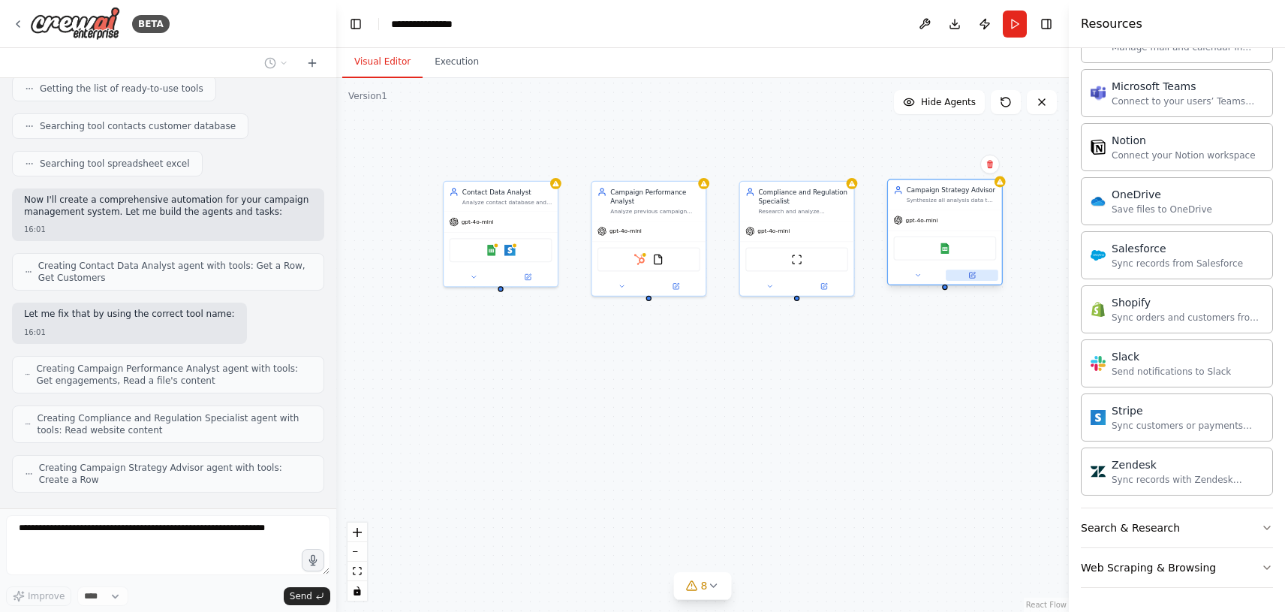
click at [975, 277] on icon at bounding box center [972, 276] width 8 height 8
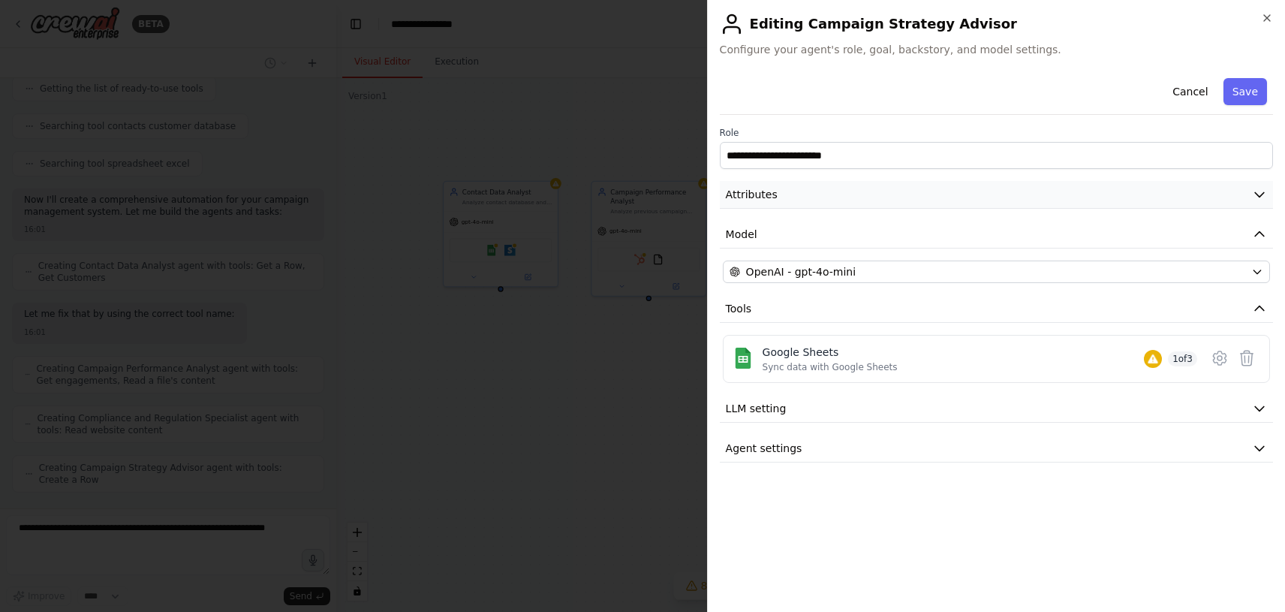
click at [973, 202] on button "Attributes" at bounding box center [996, 195] width 553 height 28
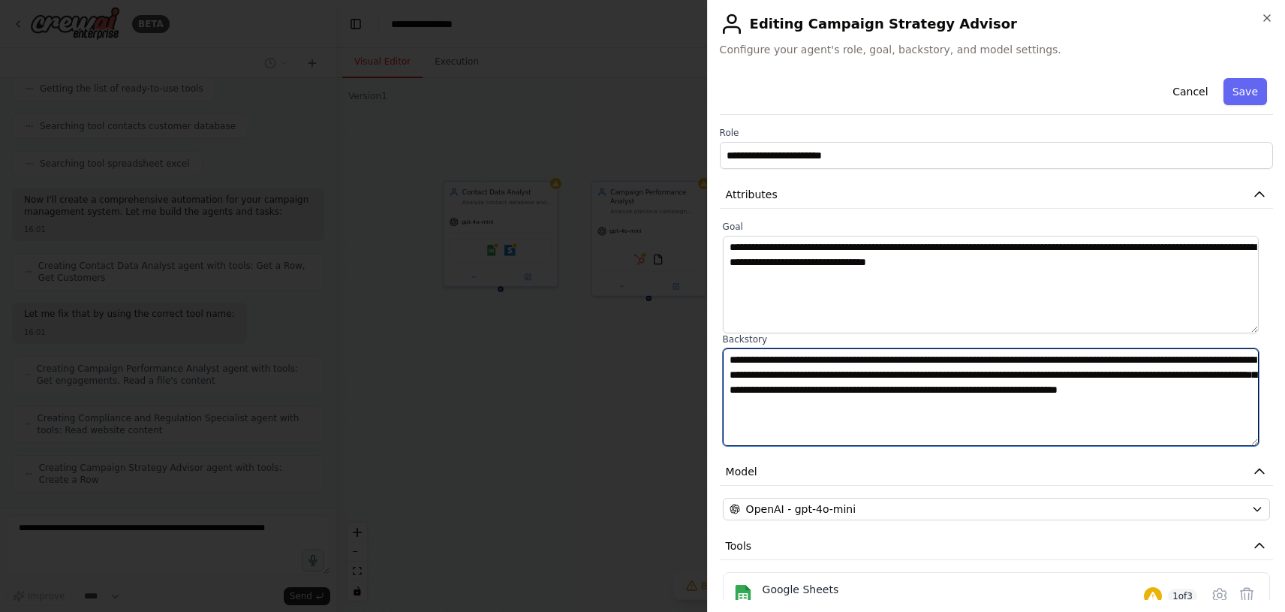
click at [950, 402] on textarea "**********" at bounding box center [991, 397] width 536 height 98
click at [1019, 411] on textarea "**********" at bounding box center [991, 397] width 536 height 98
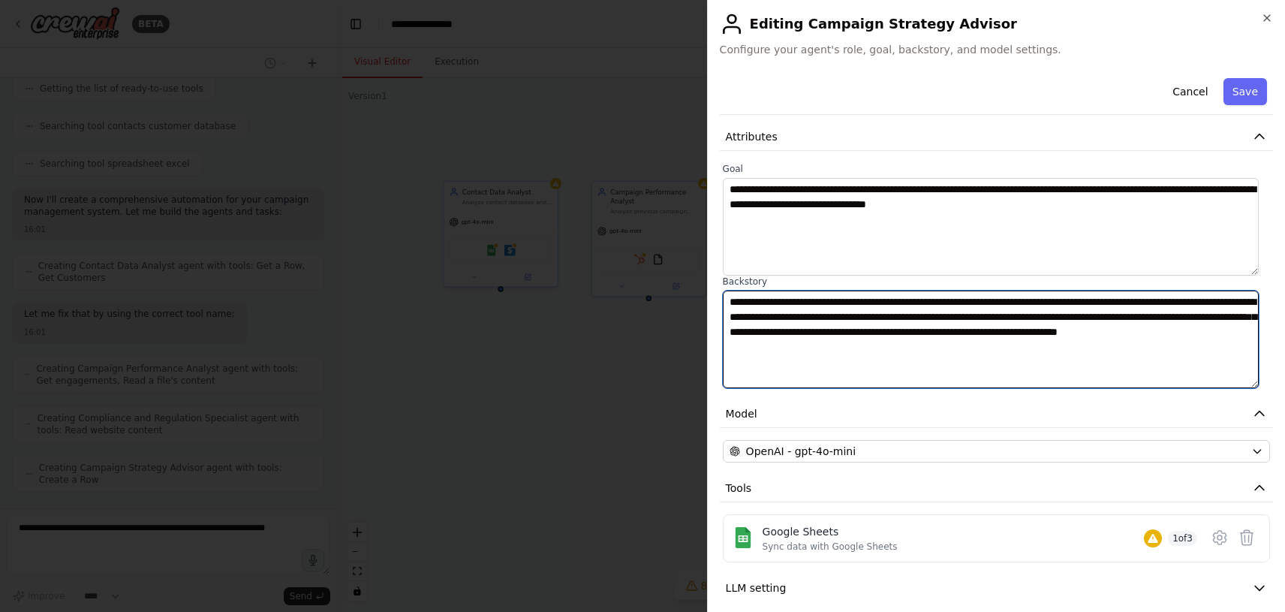
scroll to position [112, 0]
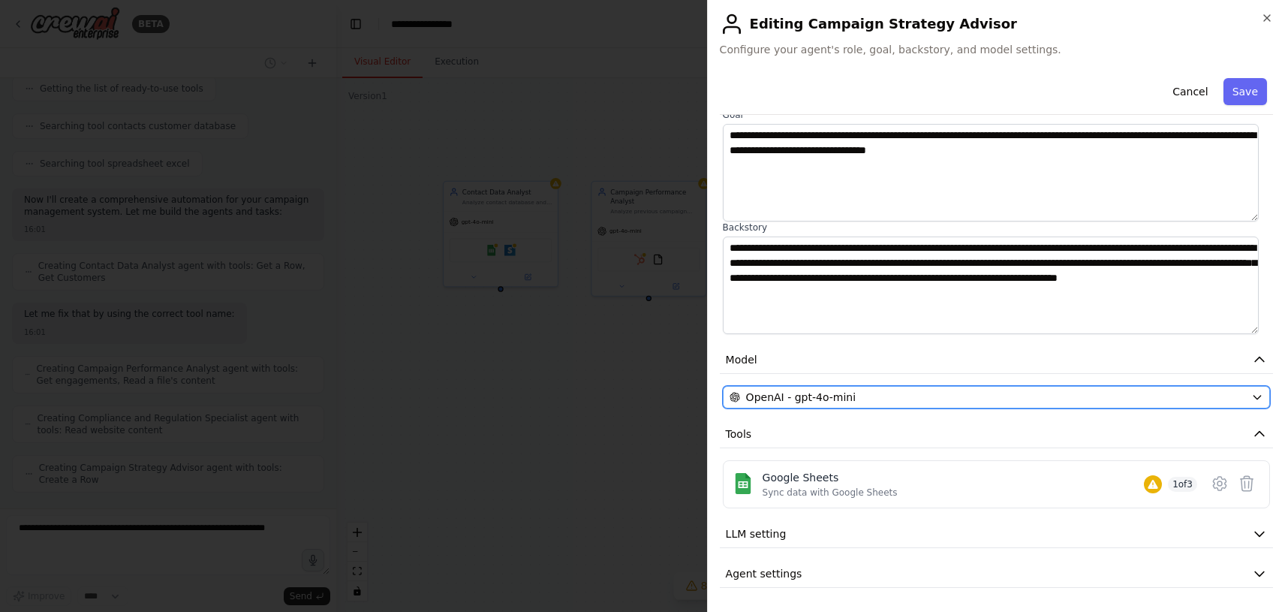
click at [1030, 387] on button "OpenAI - gpt-4o-mini" at bounding box center [996, 397] width 547 height 23
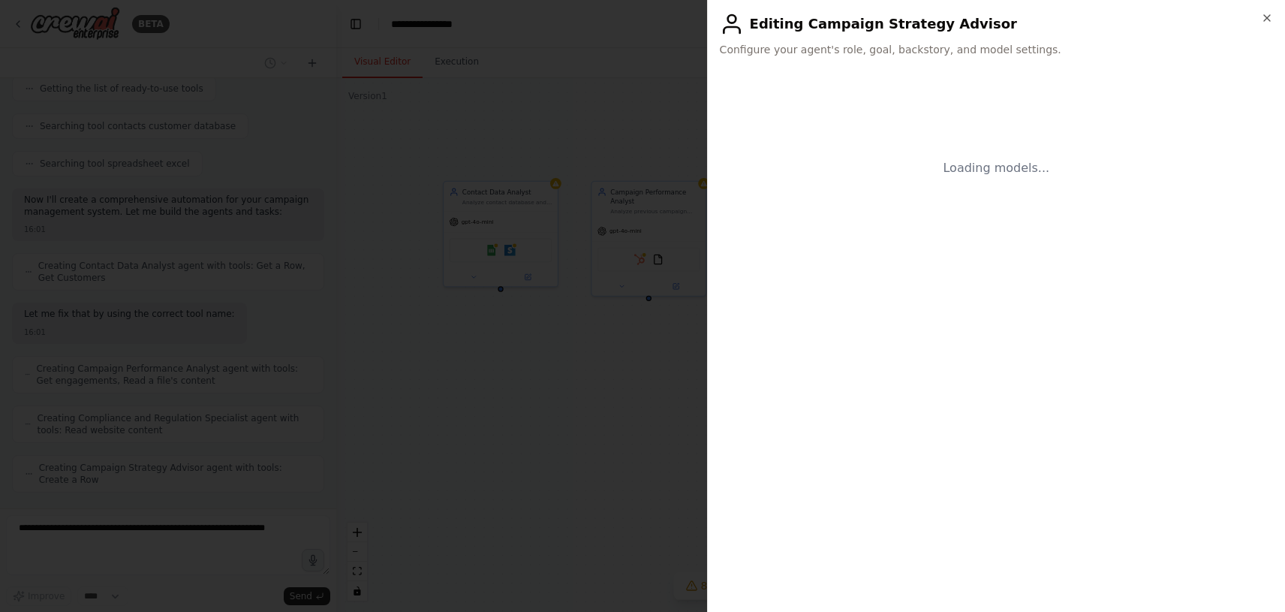
scroll to position [0, 0]
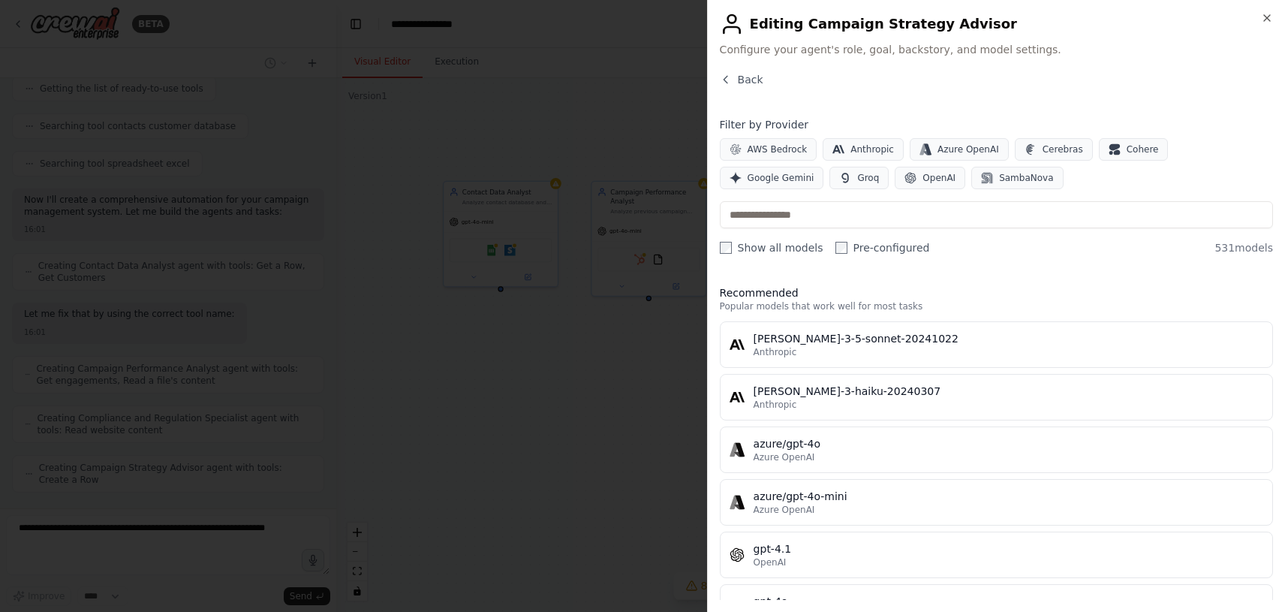
click at [636, 457] on div at bounding box center [642, 306] width 1285 height 612
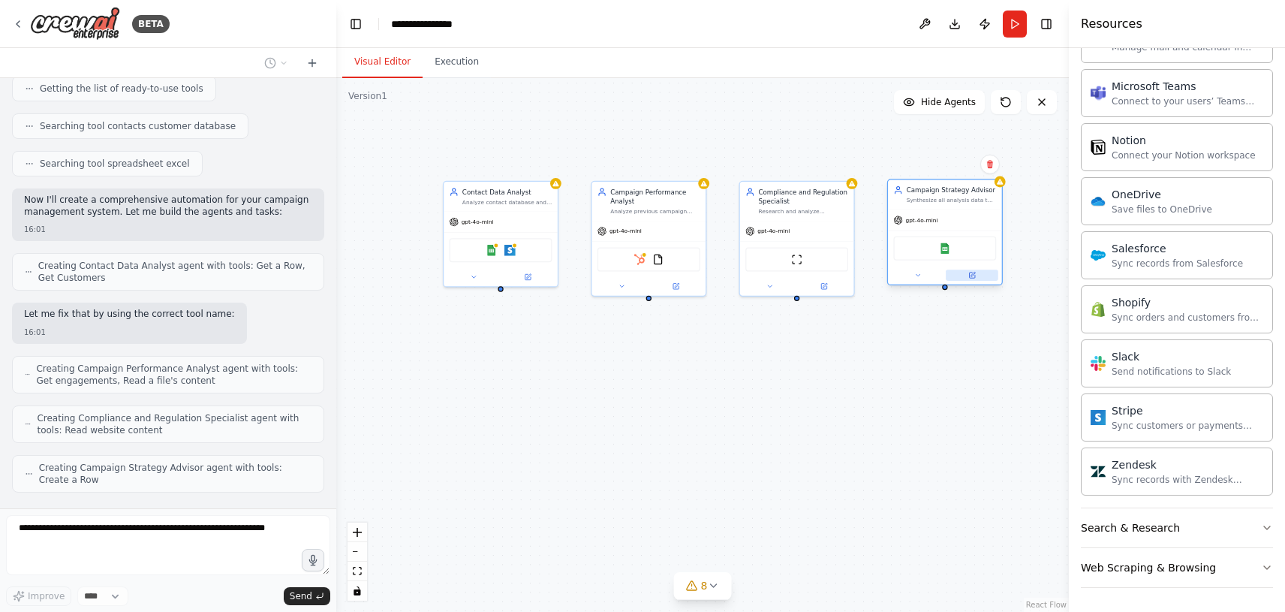
click at [973, 278] on icon at bounding box center [971, 274] width 5 height 5
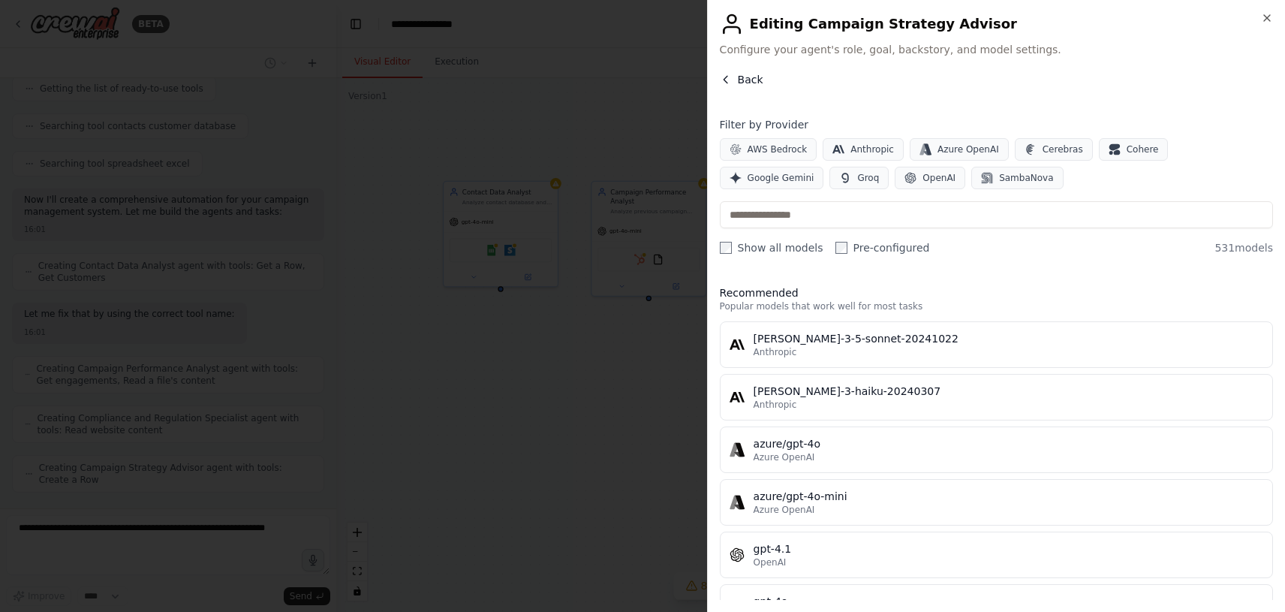
click at [734, 84] on button "Back" at bounding box center [742, 79] width 44 height 15
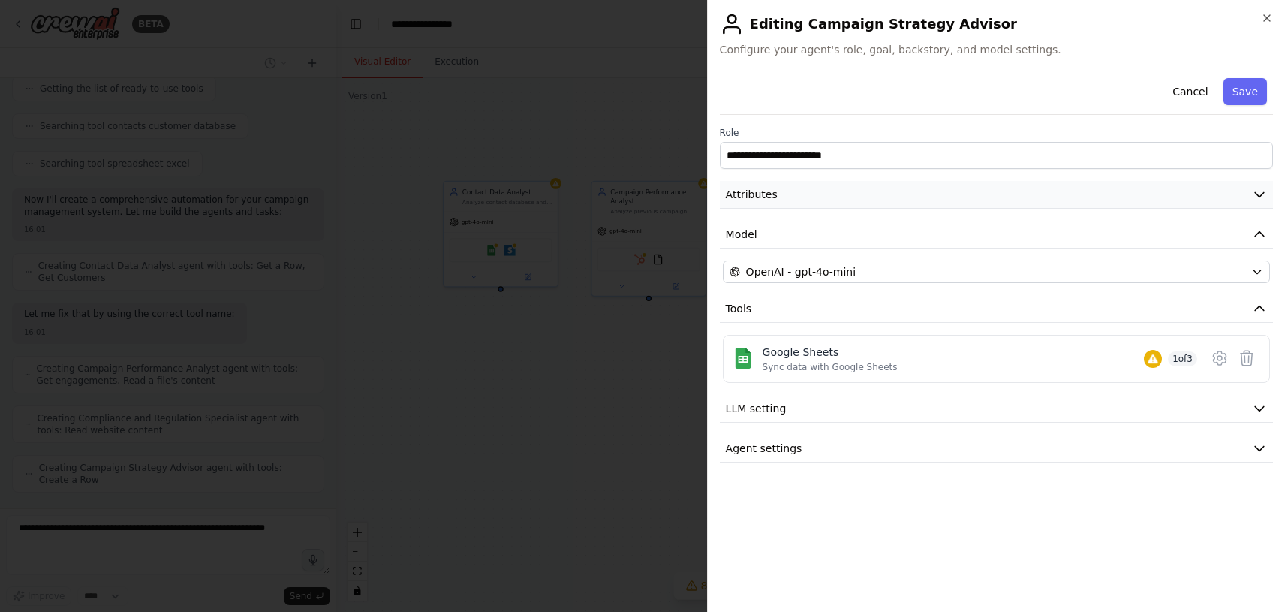
click at [911, 191] on button "Attributes" at bounding box center [996, 195] width 553 height 28
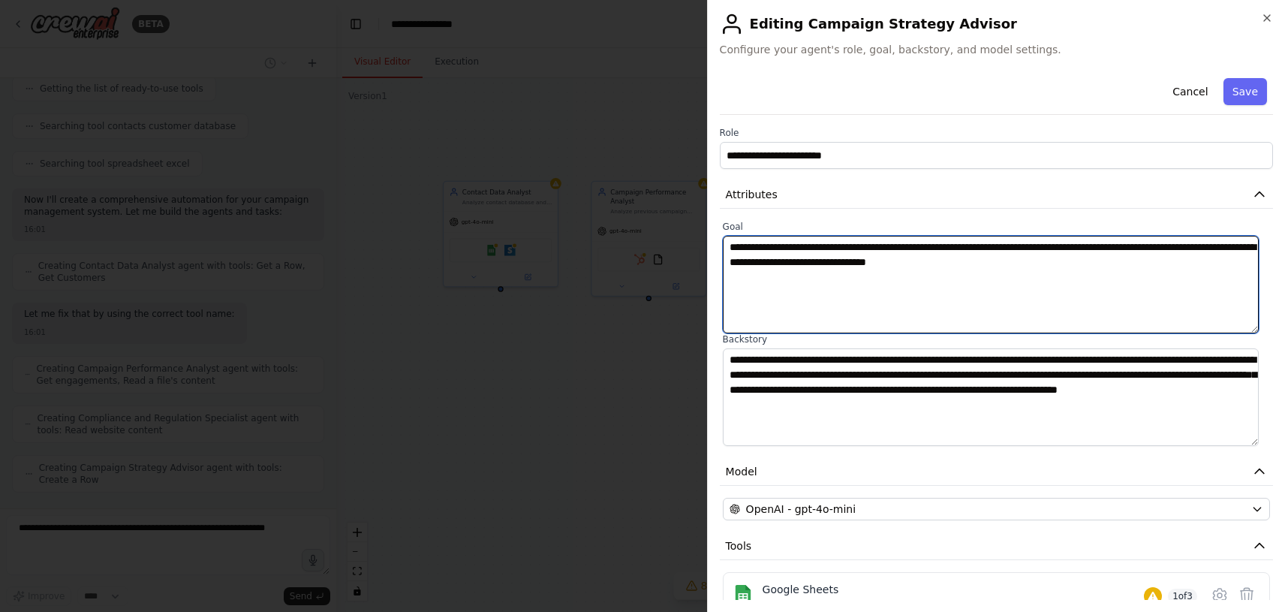
scroll to position [751, 0]
drag, startPoint x: 1090, startPoint y: 263, endPoint x: 723, endPoint y: 243, distance: 368.3
click at [723, 243] on textarea "**********" at bounding box center [991, 285] width 536 height 98
click at [964, 301] on textarea "**********" at bounding box center [991, 285] width 536 height 98
click at [1115, 260] on textarea "**********" at bounding box center [991, 285] width 536 height 98
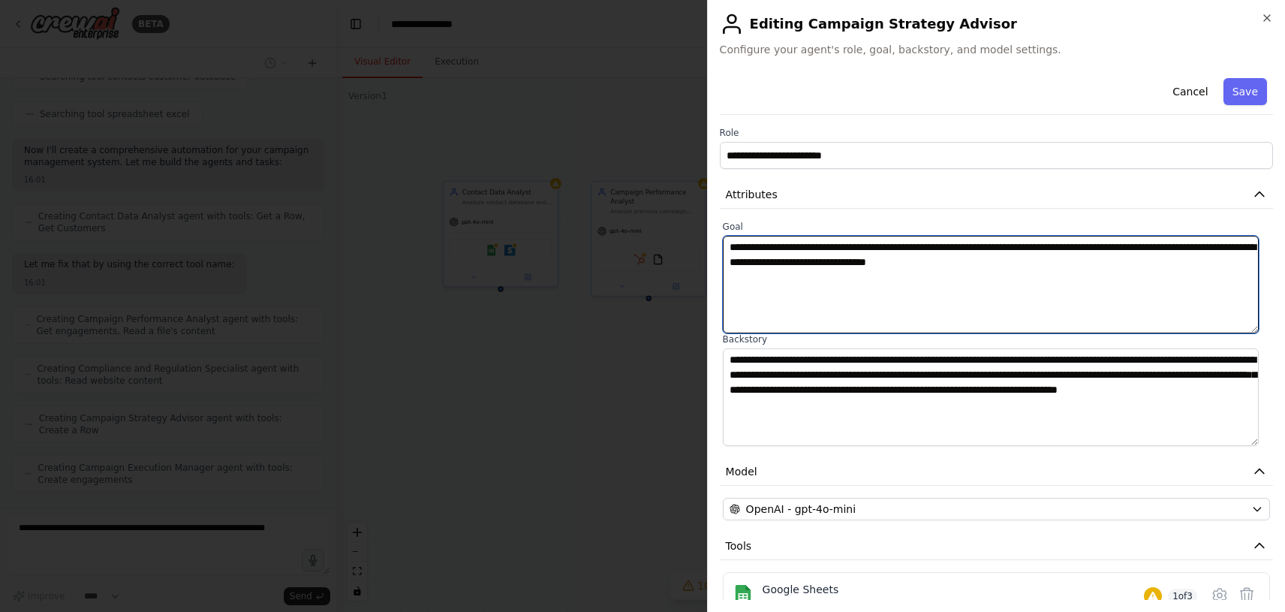
drag, startPoint x: 1115, startPoint y: 260, endPoint x: 715, endPoint y: 251, distance: 400.1
click at [715, 251] on div "**********" at bounding box center [996, 306] width 578 height 612
click at [862, 304] on textarea "**********" at bounding box center [991, 285] width 536 height 98
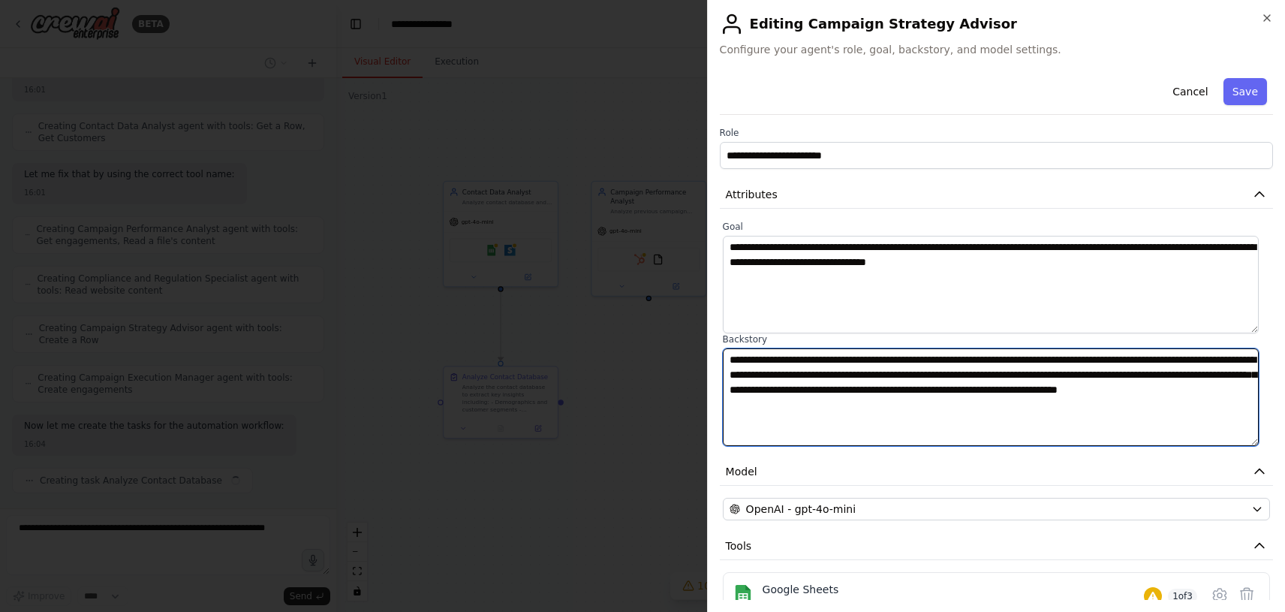
click at [1021, 407] on textarea "**********" at bounding box center [991, 397] width 536 height 98
drag, startPoint x: 1021, startPoint y: 407, endPoint x: 735, endPoint y: 345, distance: 292.5
click at [735, 345] on div "**********" at bounding box center [996, 389] width 547 height 113
click at [1046, 410] on textarea "**********" at bounding box center [991, 397] width 536 height 98
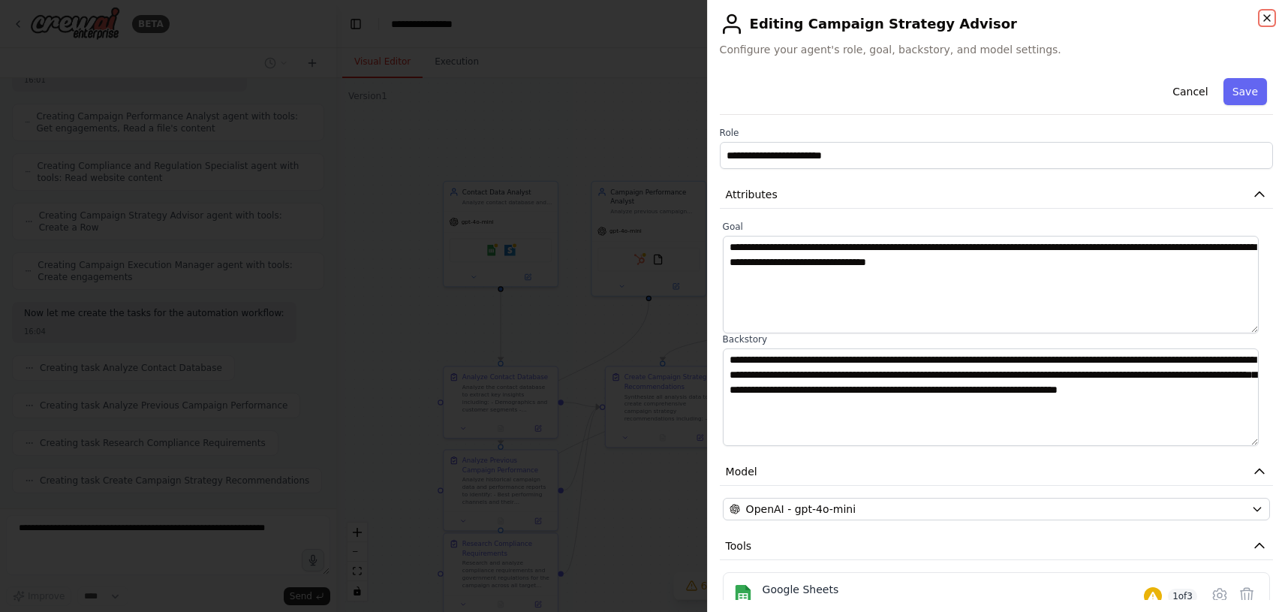
click at [1268, 16] on icon "button" at bounding box center [1267, 18] width 6 height 6
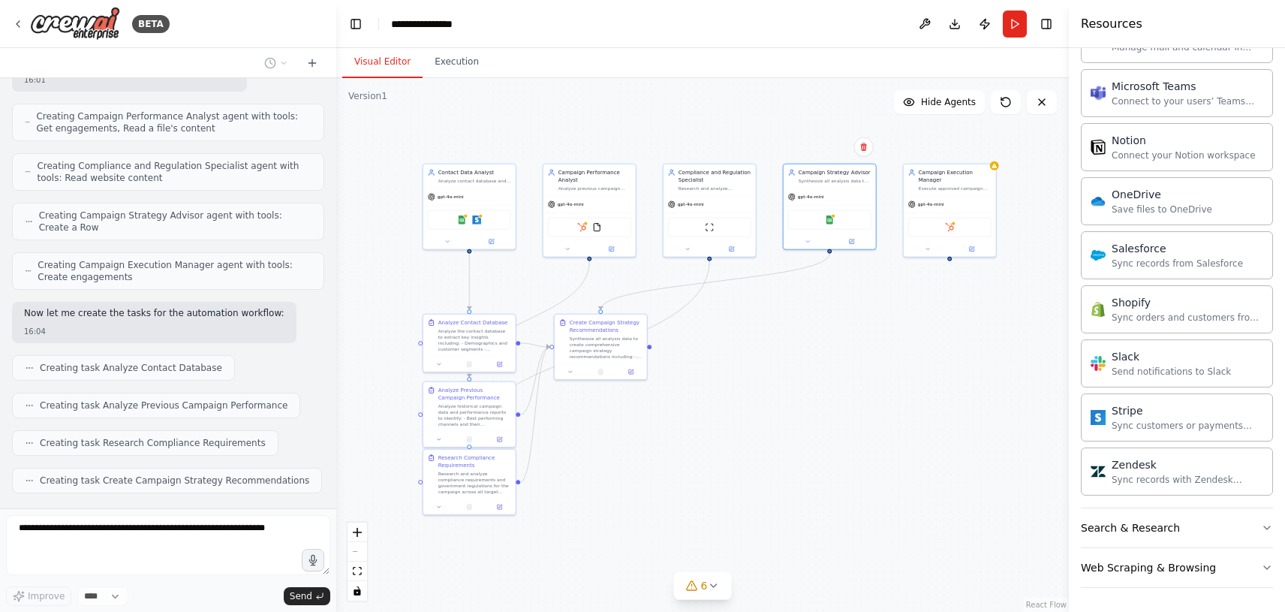
drag, startPoint x: 887, startPoint y: 486, endPoint x: 789, endPoint y: 410, distance: 124.1
click at [789, 410] on div ".deletable-edge-delete-btn { width: 20px; height: 20px; border: 0px solid #ffff…" at bounding box center [702, 345] width 732 height 534
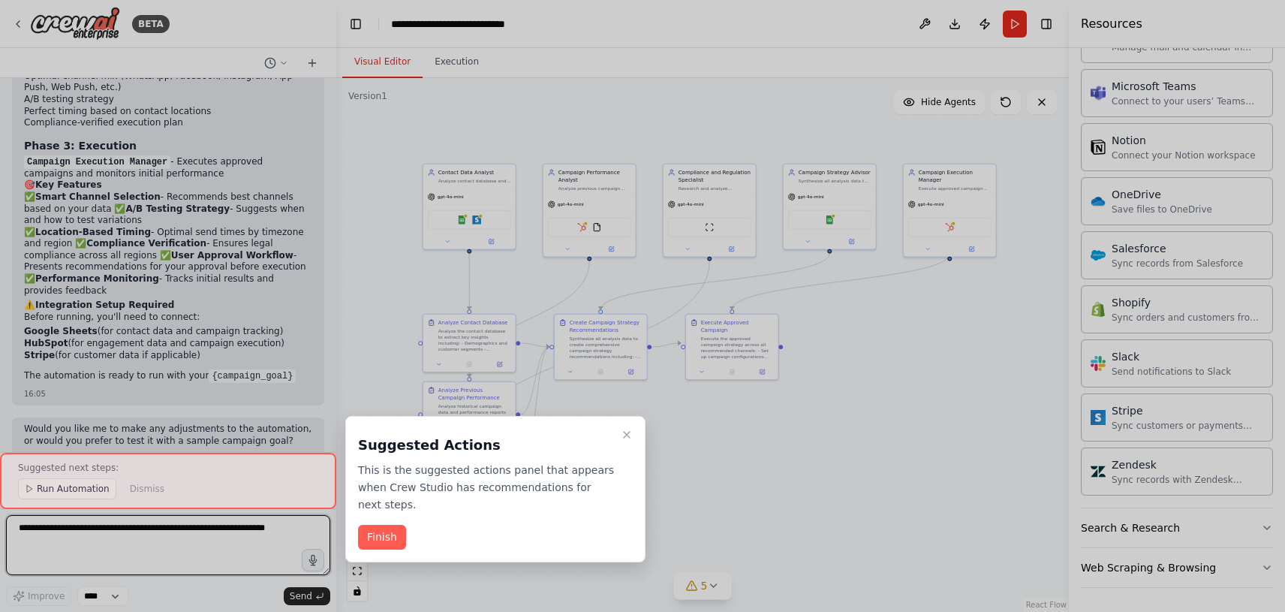
scroll to position [1806, 0]
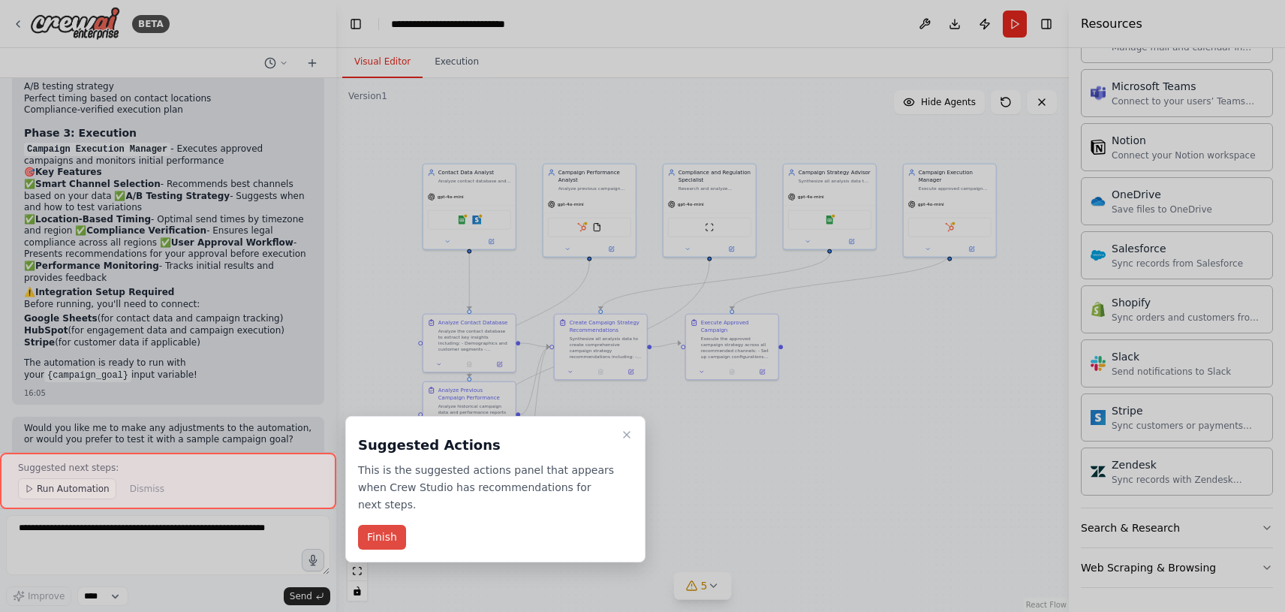
click at [377, 525] on button "Finish" at bounding box center [382, 537] width 48 height 25
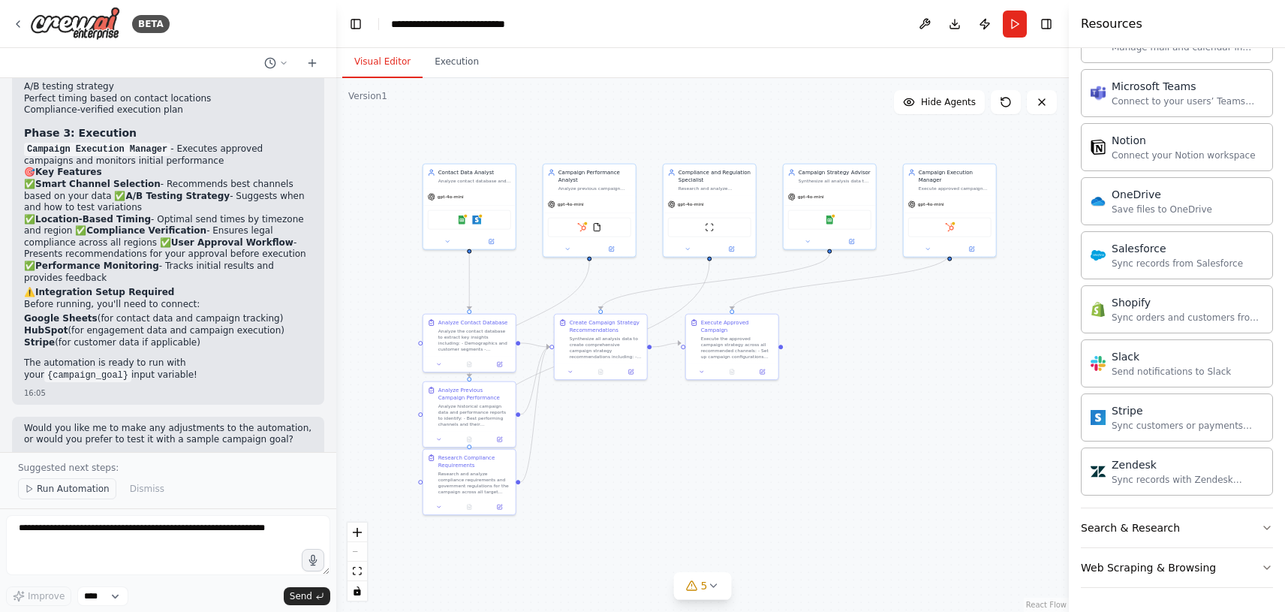
click at [82, 481] on button "Run Automation" at bounding box center [67, 488] width 98 height 21
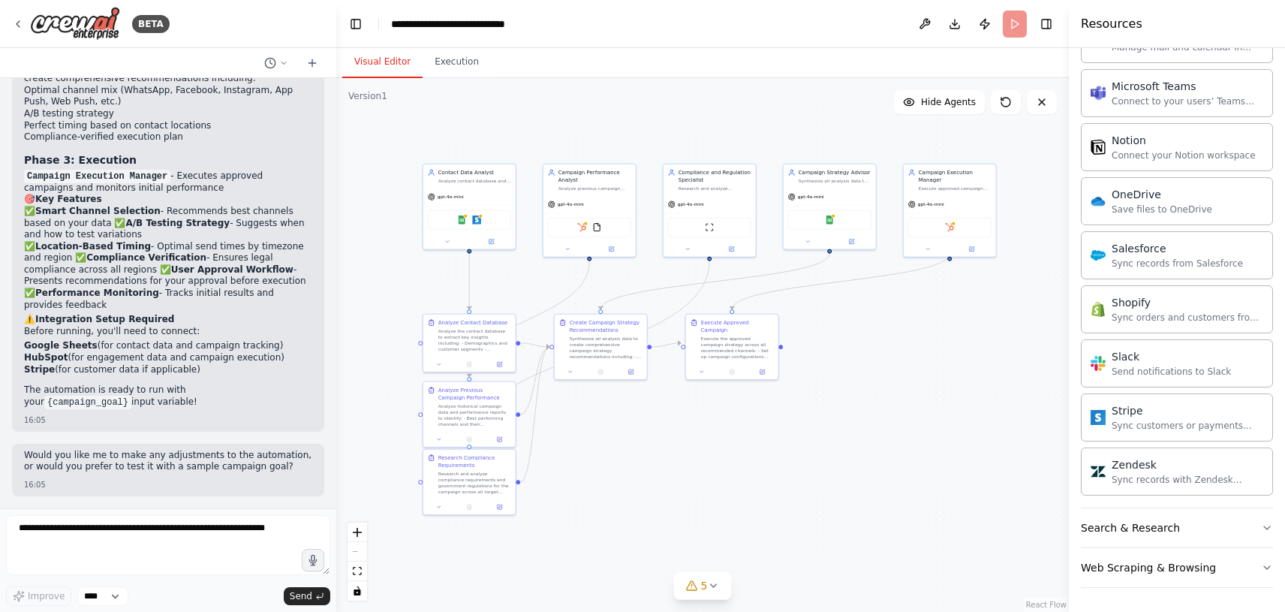
scroll to position [1750, 0]
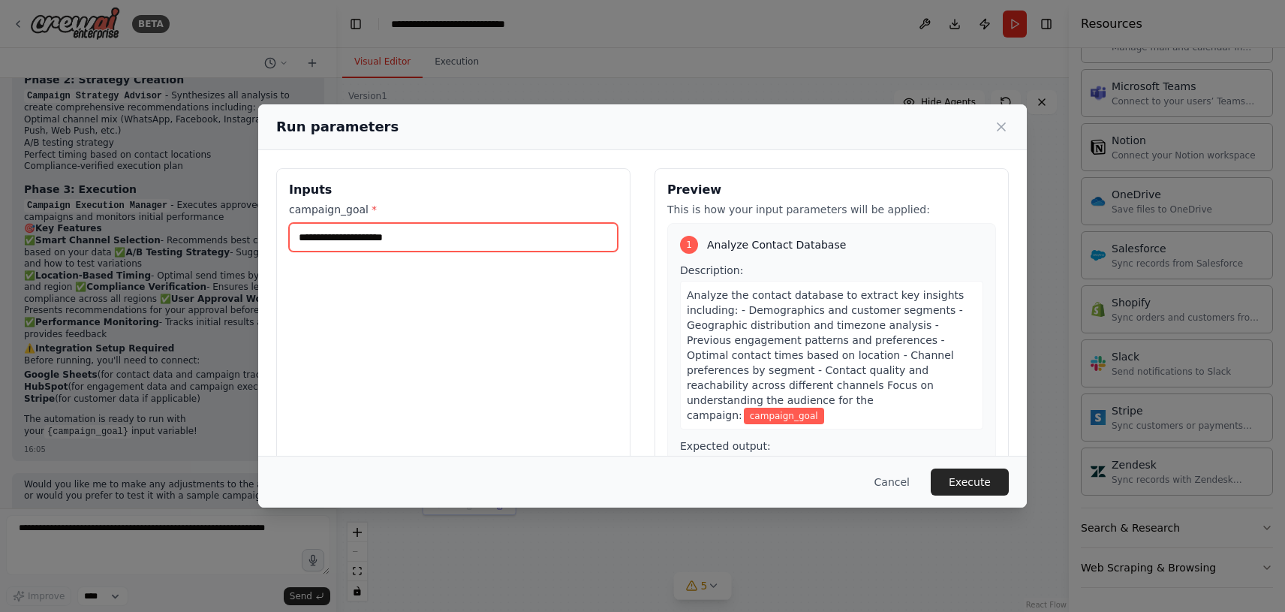
click at [441, 245] on input "campaign_goal *" at bounding box center [453, 237] width 329 height 29
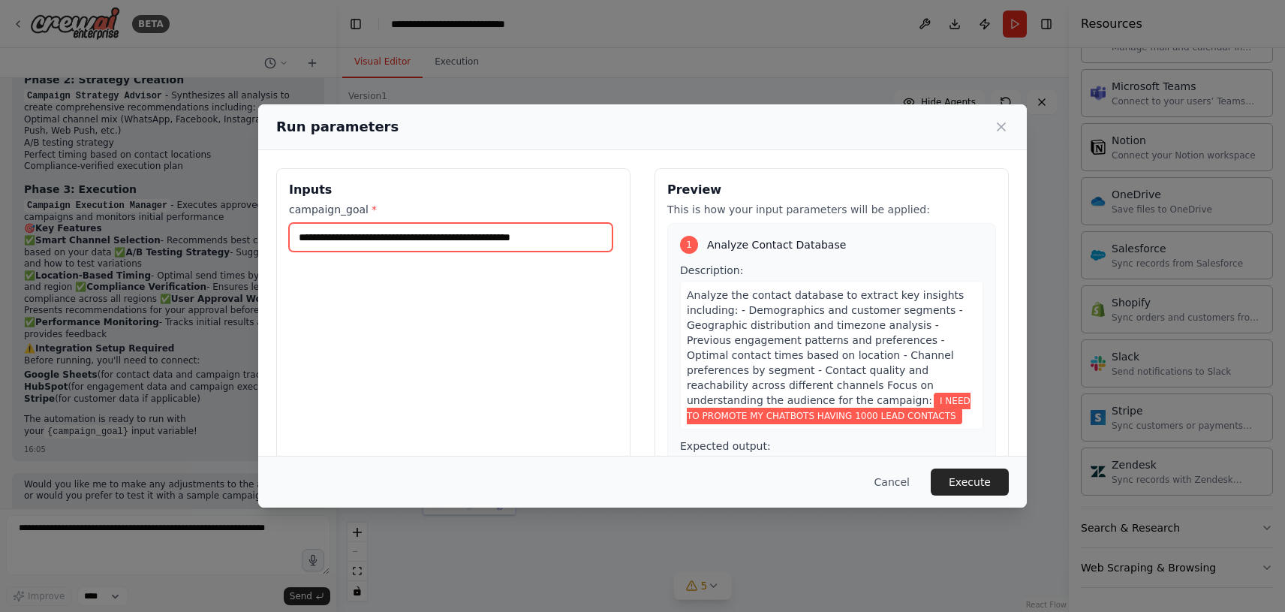
scroll to position [0, 23]
type input "**********"
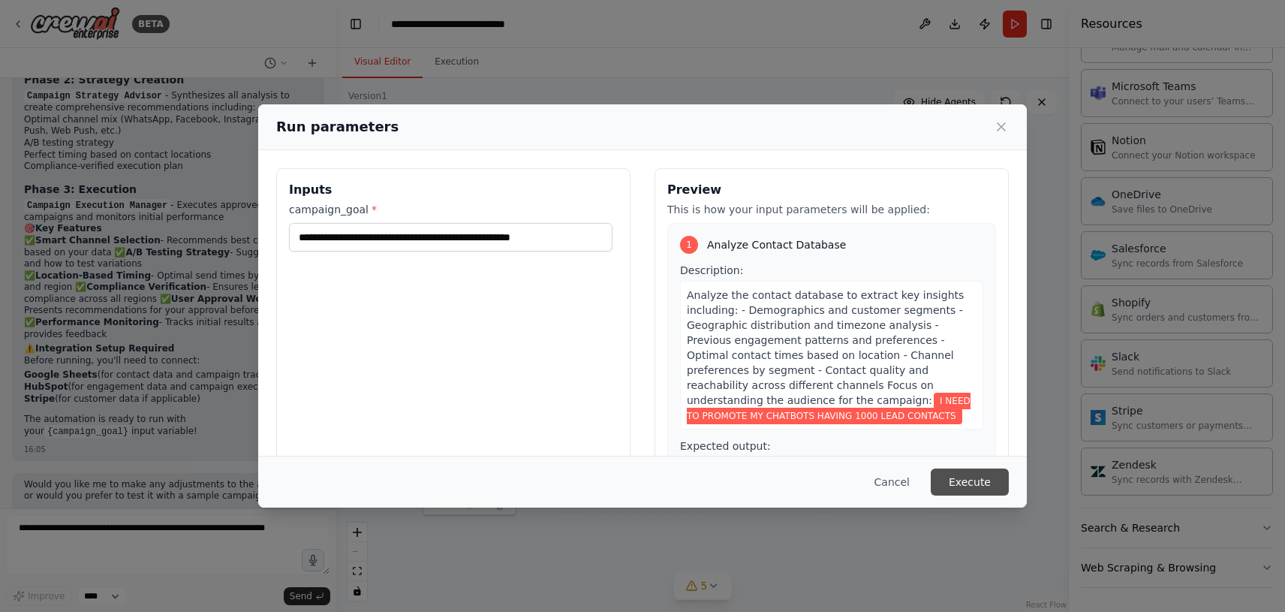
scroll to position [0, 0]
click at [966, 480] on button "Execute" at bounding box center [970, 481] width 78 height 27
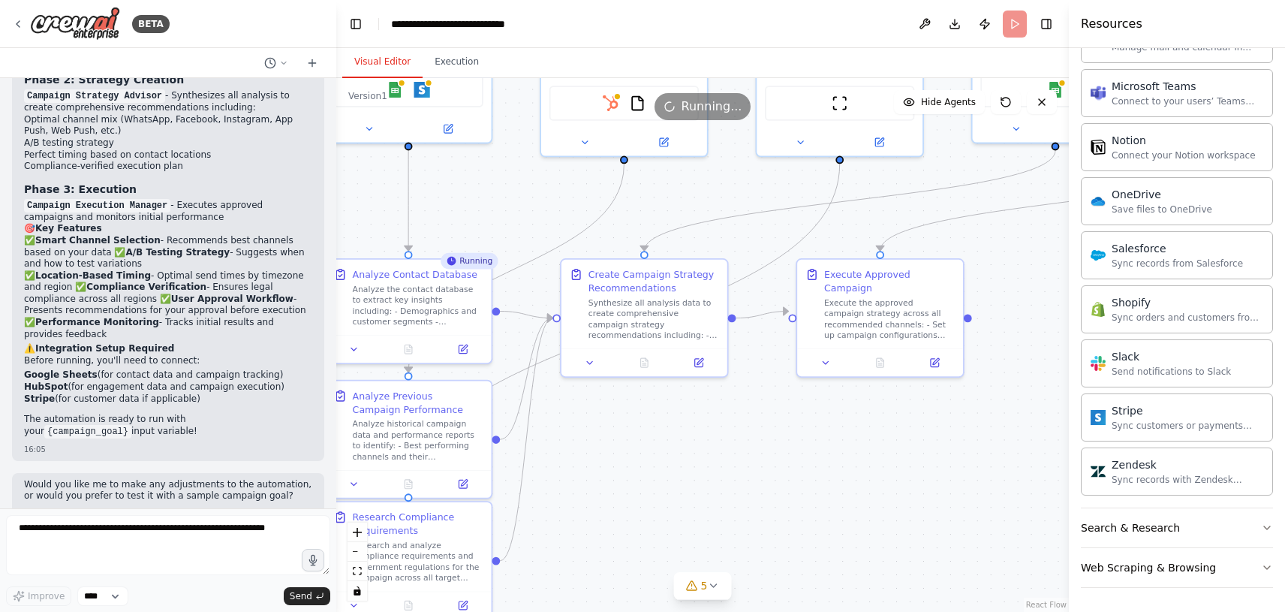
drag, startPoint x: 766, startPoint y: 438, endPoint x: 811, endPoint y: 489, distance: 67.0
click at [811, 489] on div ".deletable-edge-delete-btn { width: 20px; height: 20px; border: 0px solid #ffff…" at bounding box center [702, 345] width 732 height 534
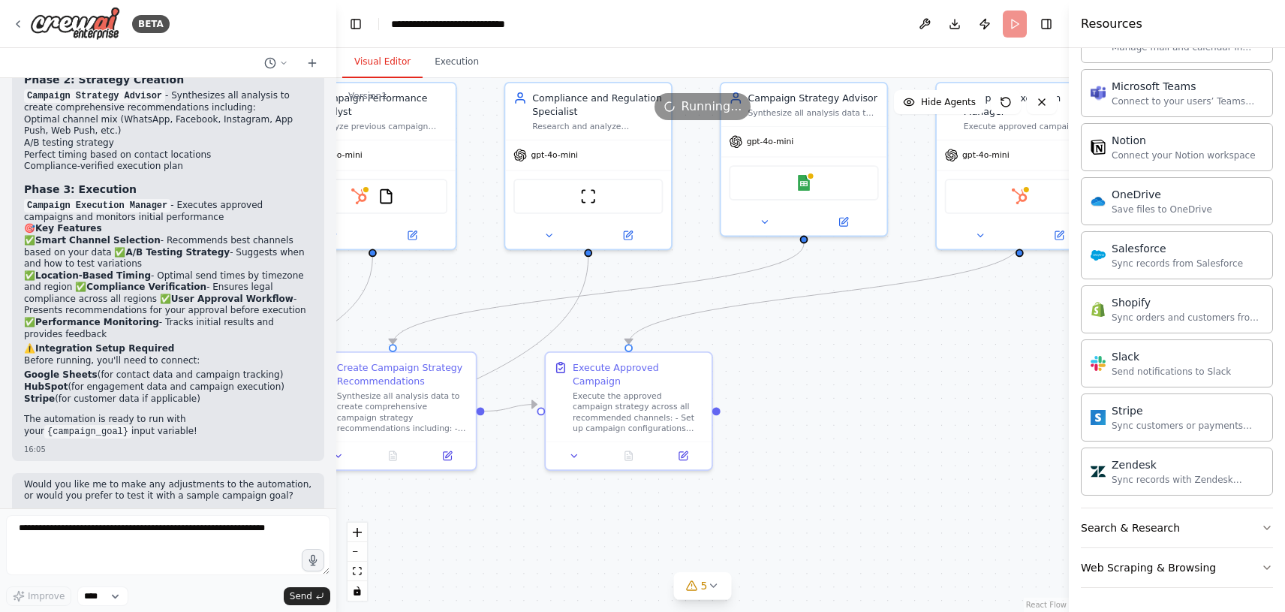
drag, startPoint x: 811, startPoint y: 489, endPoint x: 659, endPoint y: 494, distance: 151.7
click at [659, 494] on div ".deletable-edge-delete-btn { width: 20px; height: 20px; border: 0px solid #ffff…" at bounding box center [702, 345] width 732 height 534
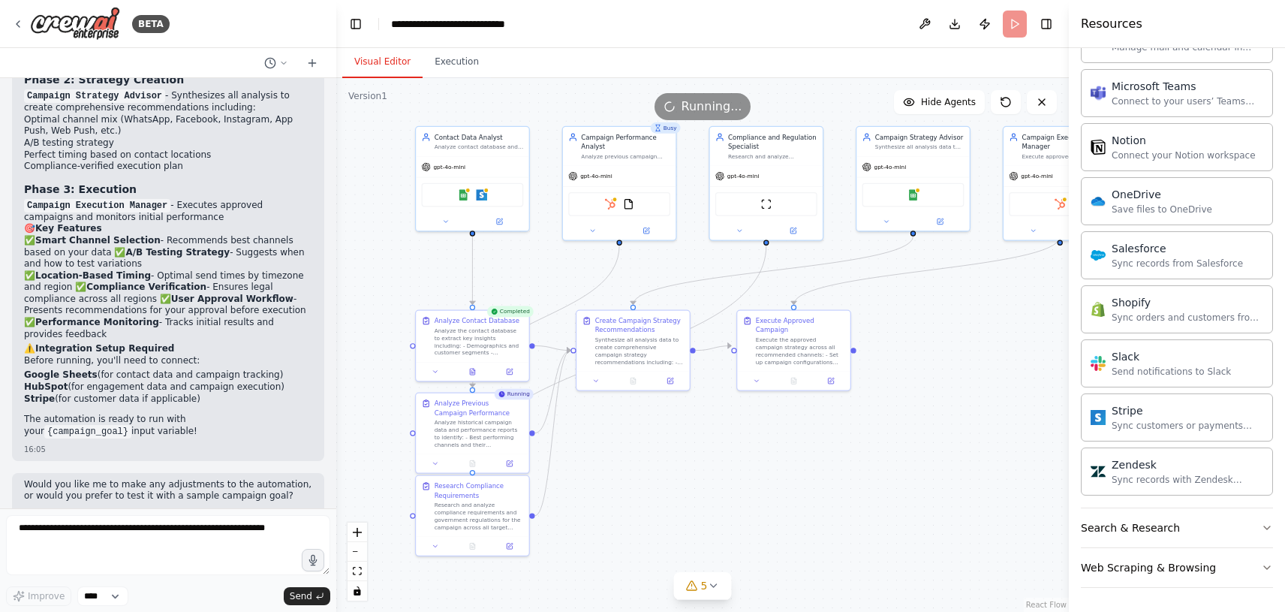
drag, startPoint x: 659, startPoint y: 494, endPoint x: 778, endPoint y: 435, distance: 132.6
click at [778, 435] on div ".deletable-edge-delete-btn { width: 20px; height: 20px; border: 0px solid #ffff…" at bounding box center [702, 345] width 732 height 534
click at [486, 148] on div "Analyze contact database and customer segments to understand audience demograph…" at bounding box center [479, 147] width 89 height 8
click at [501, 219] on icon at bounding box center [500, 220] width 5 height 5
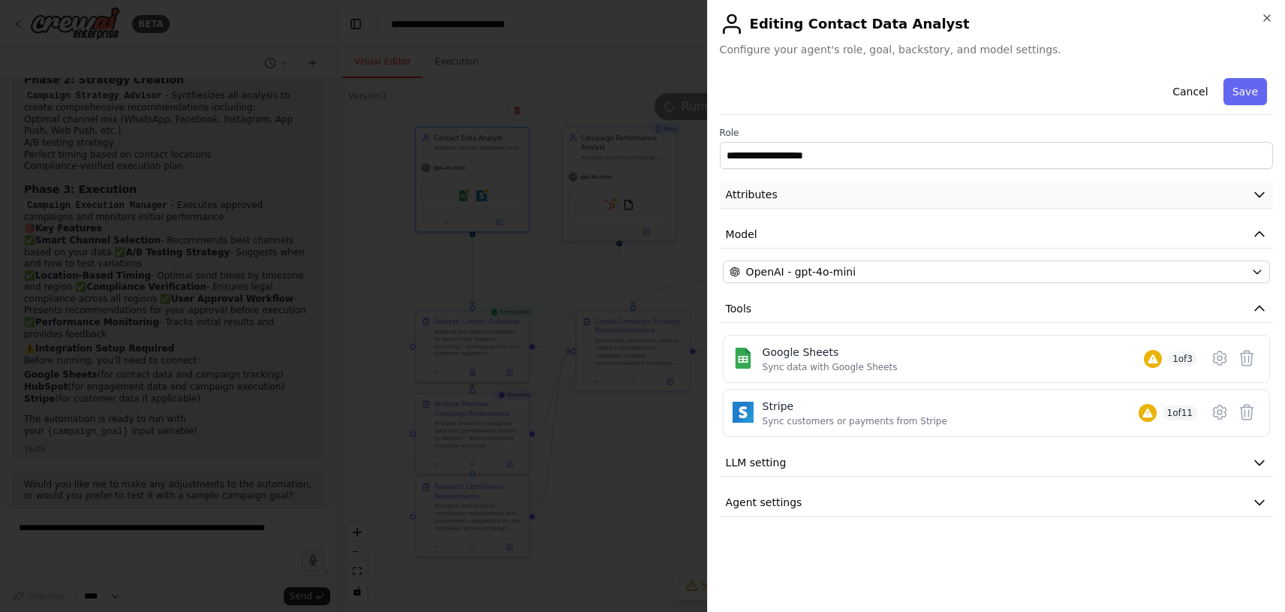
click at [885, 199] on button "Attributes" at bounding box center [996, 195] width 553 height 28
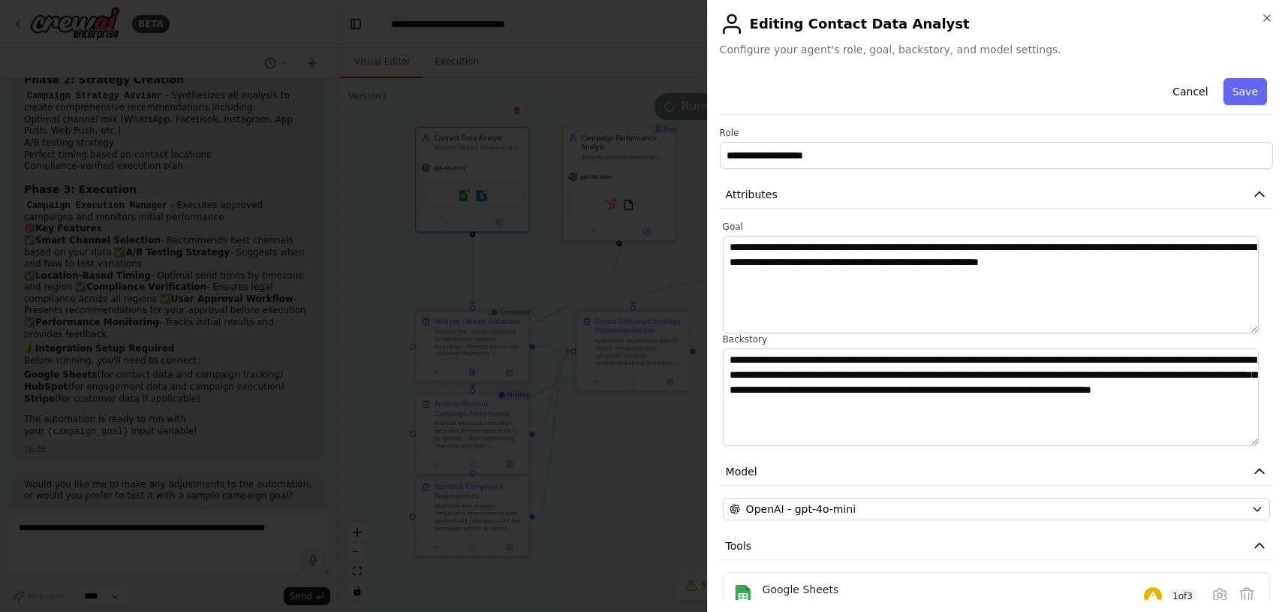
click at [637, 561] on div at bounding box center [642, 306] width 1285 height 612
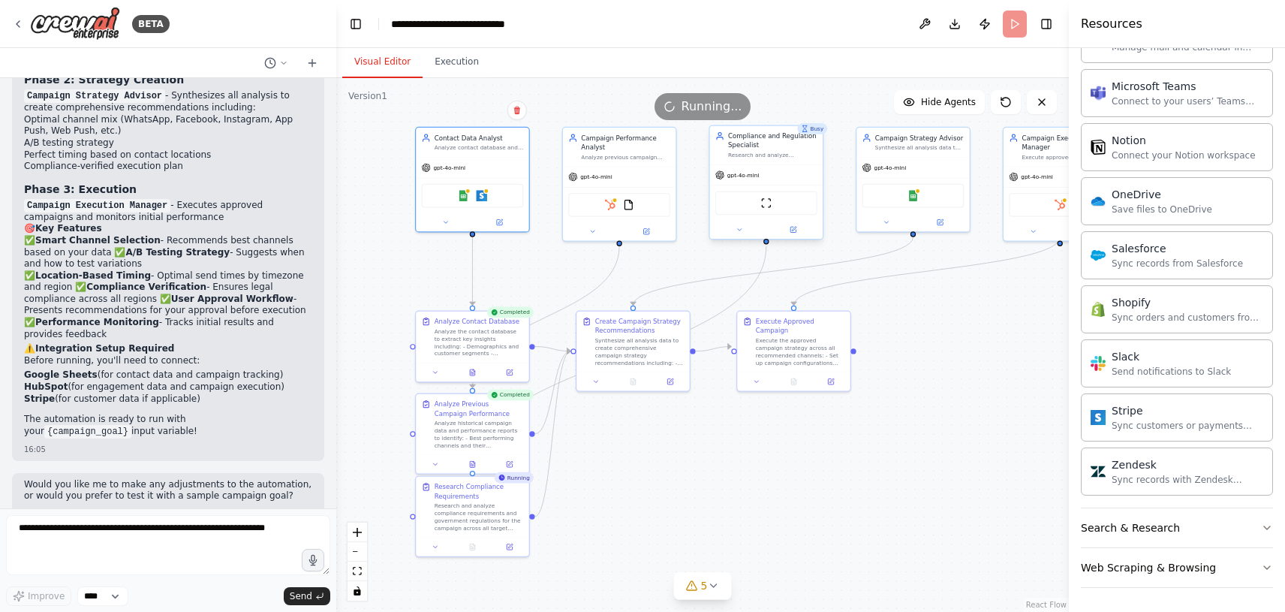
click at [794, 236] on div at bounding box center [766, 230] width 113 height 18
click at [795, 233] on button at bounding box center [793, 229] width 52 height 11
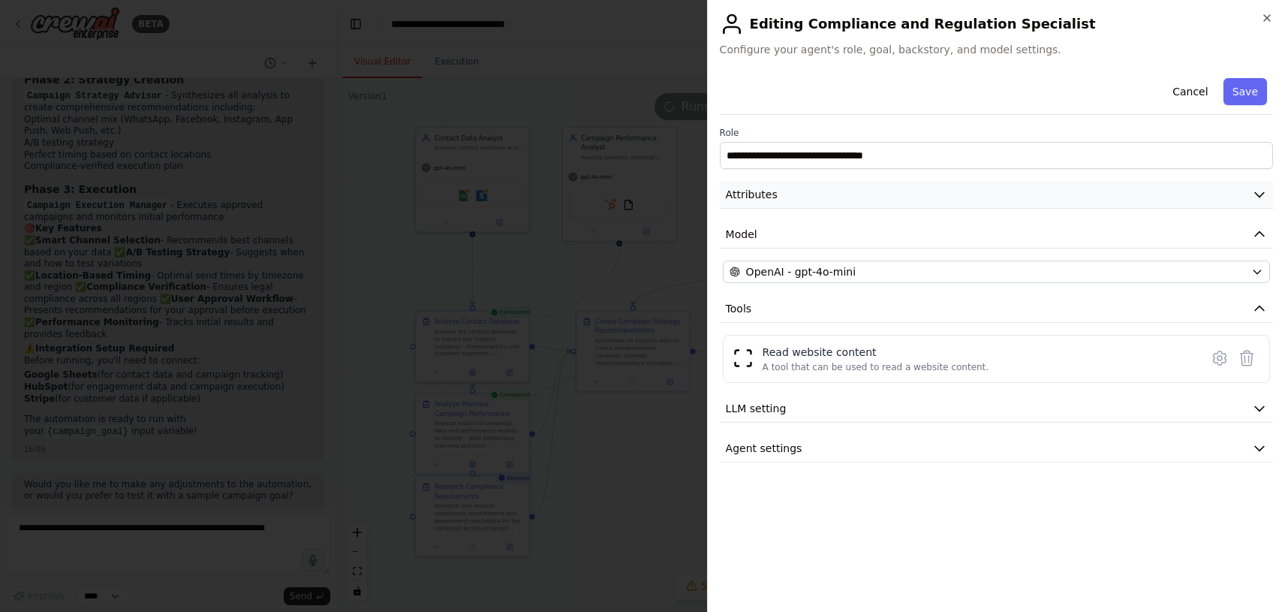
click at [853, 200] on button "Attributes" at bounding box center [996, 195] width 553 height 28
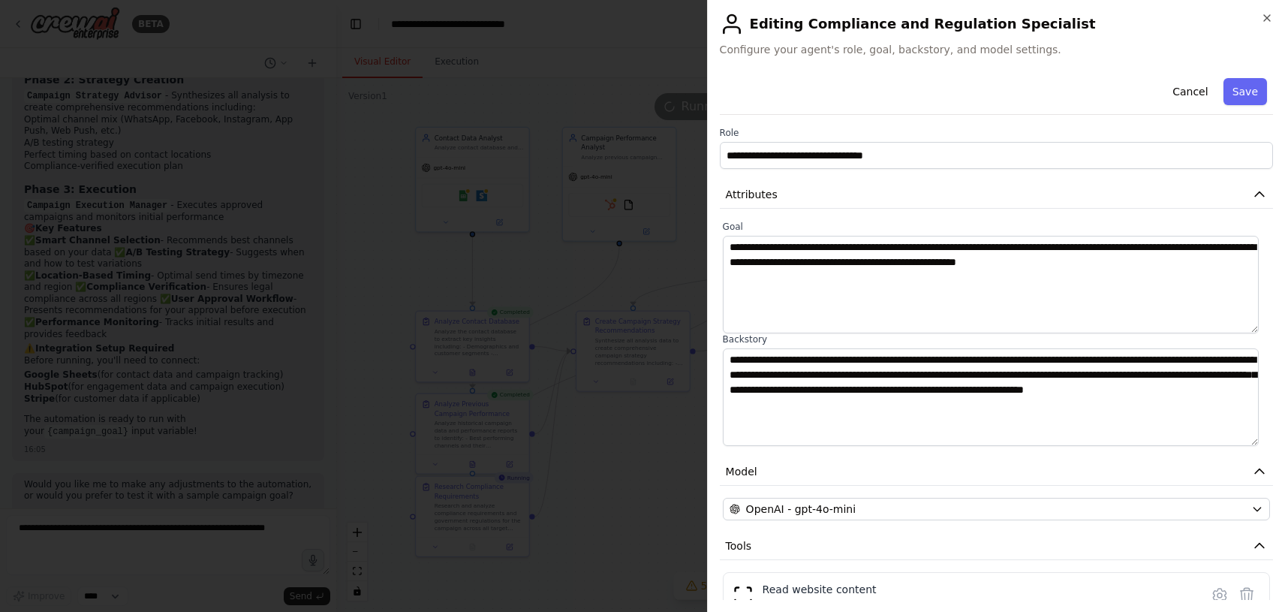
click at [638, 548] on div at bounding box center [642, 306] width 1285 height 612
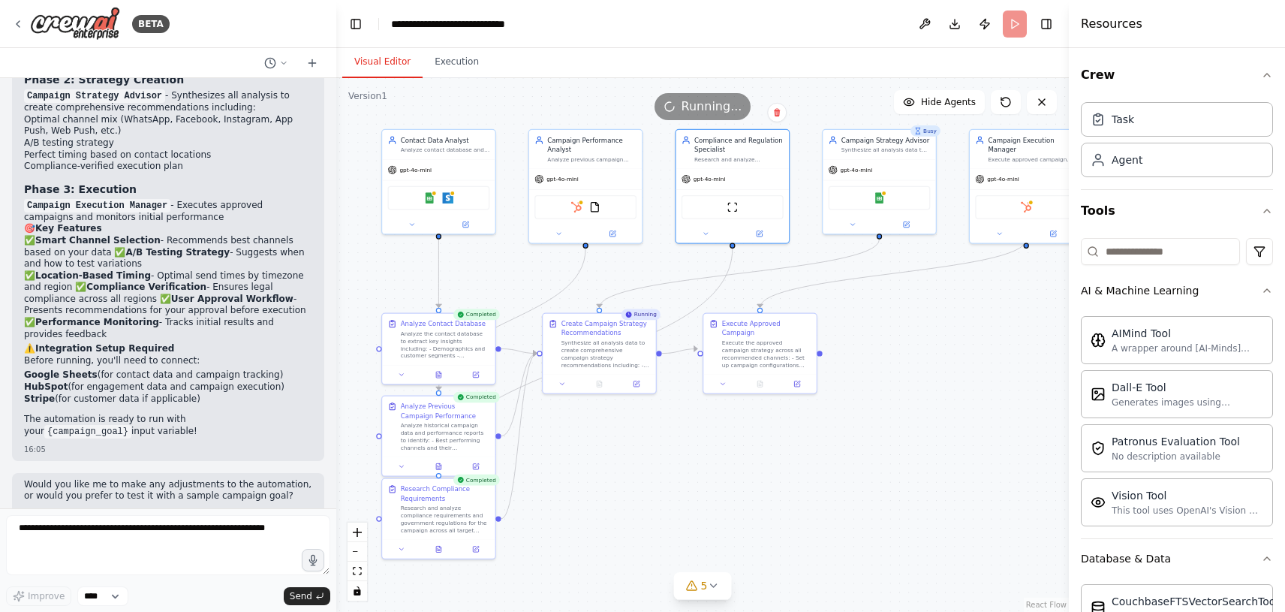
drag, startPoint x: 816, startPoint y: 460, endPoint x: 782, endPoint y: 462, distance: 33.8
click at [782, 462] on div ".deletable-edge-delete-btn { width: 20px; height: 20px; border: 0px solid #ffff…" at bounding box center [702, 345] width 732 height 534
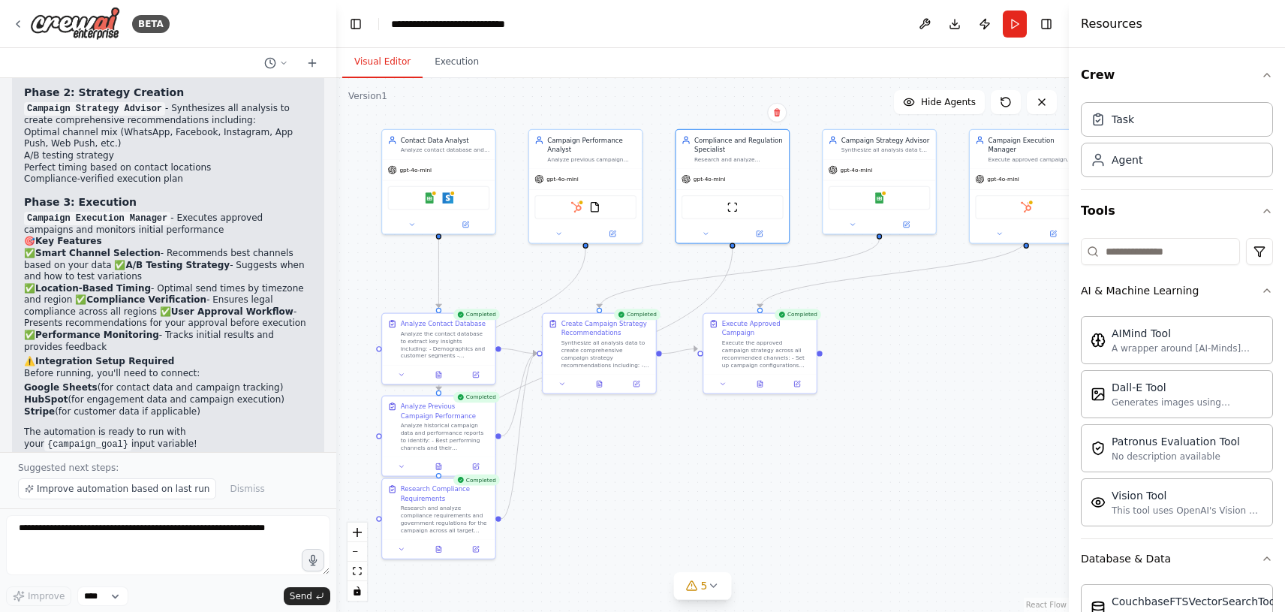
scroll to position [1806, 0]
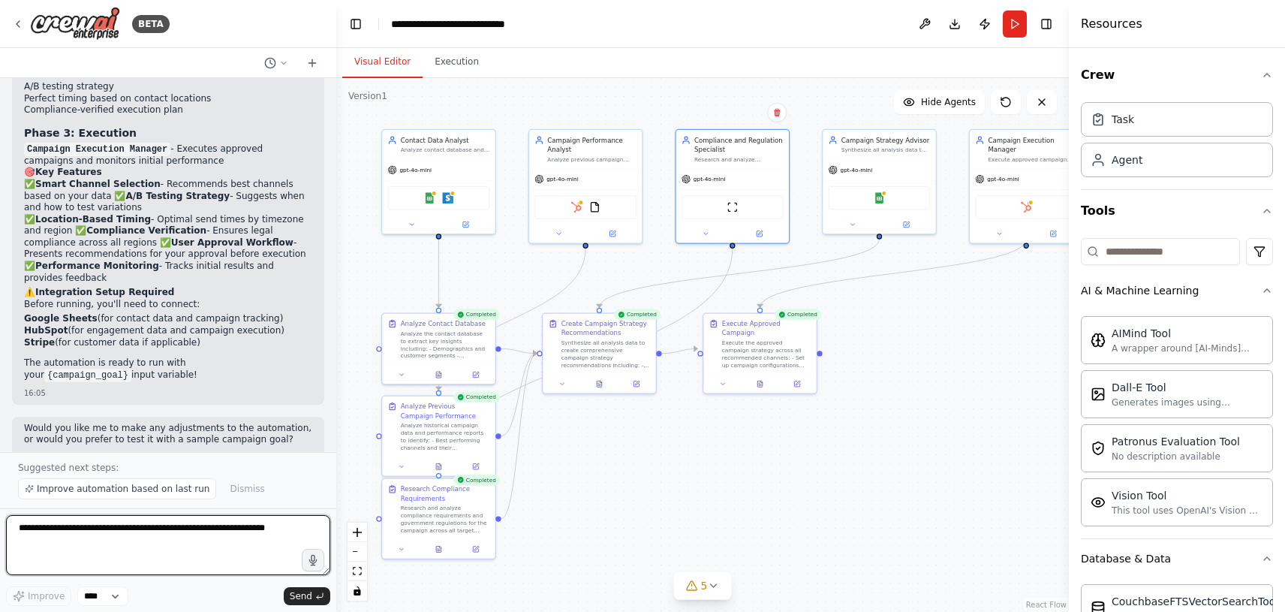
click at [130, 540] on textarea at bounding box center [168, 545] width 324 height 60
type textarea "*********"
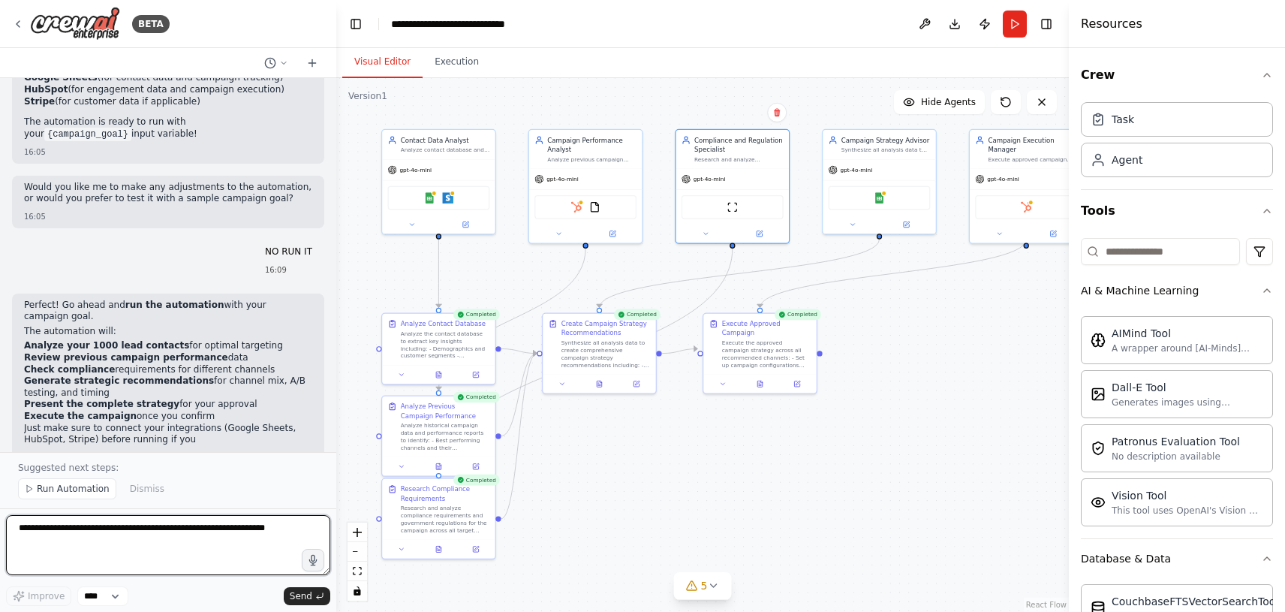
scroll to position [2059, 0]
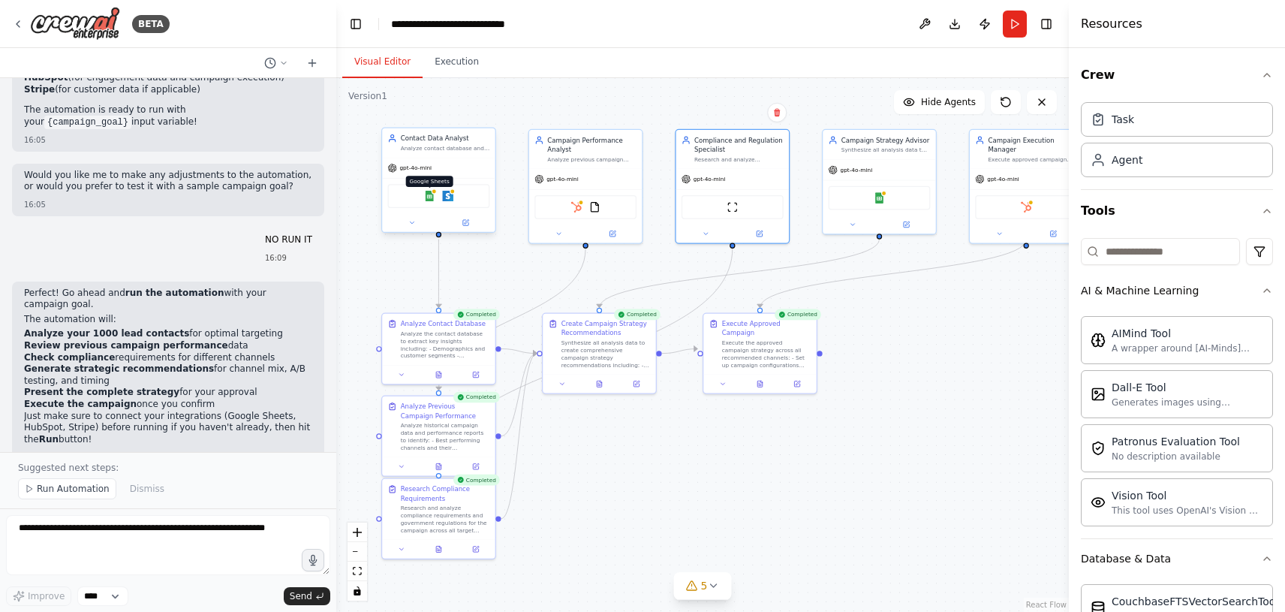
click at [428, 200] on img at bounding box center [429, 196] width 11 height 11
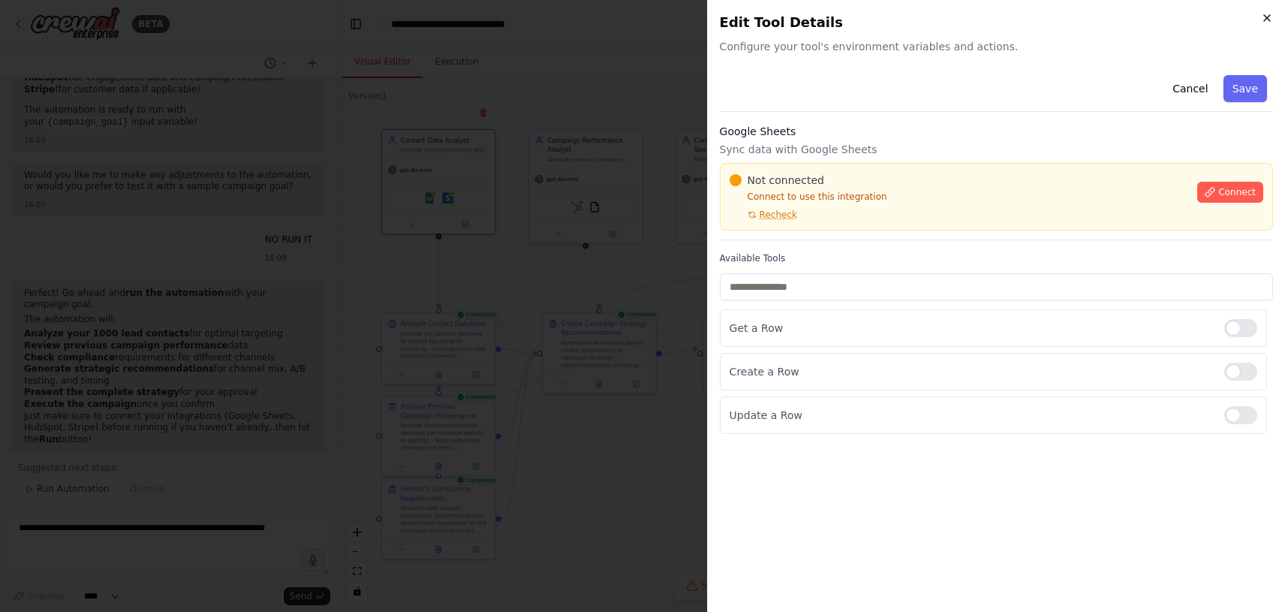
click at [1268, 15] on icon "button" at bounding box center [1267, 18] width 12 height 12
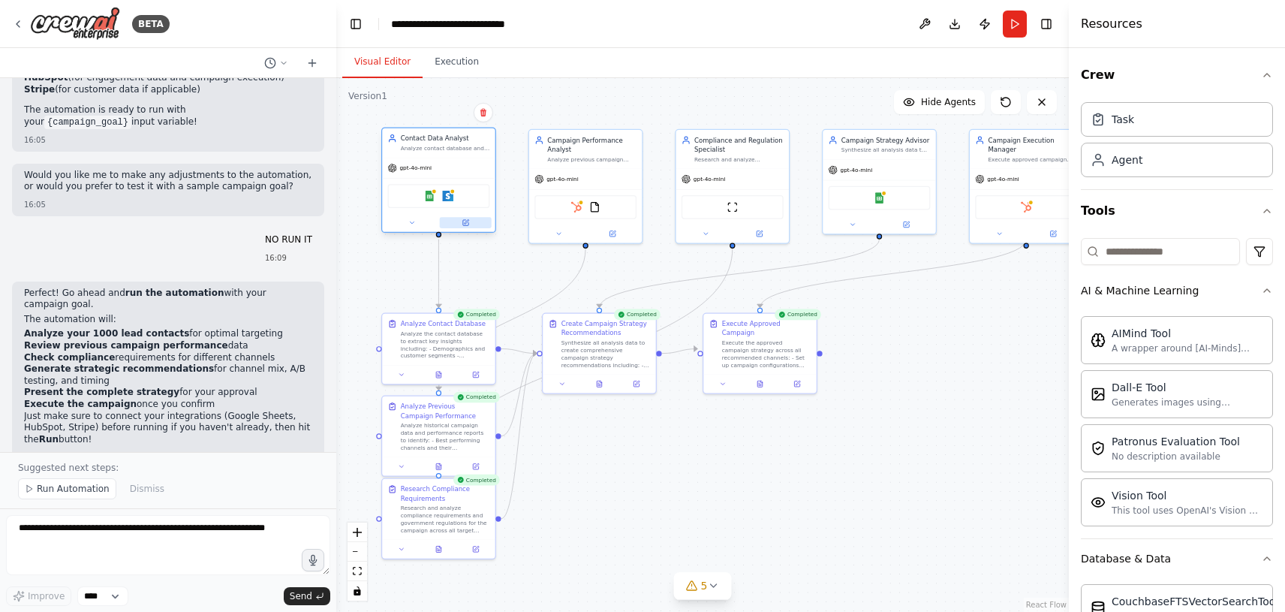
click at [465, 227] on button at bounding box center [466, 222] width 52 height 11
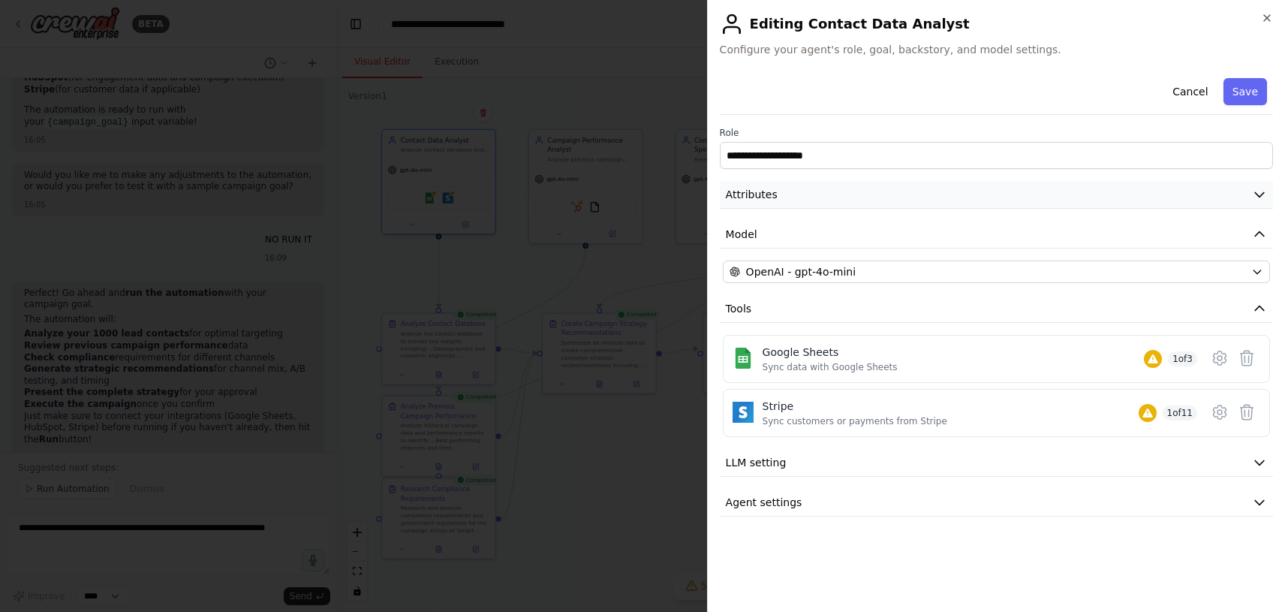
click at [918, 195] on button "Attributes" at bounding box center [996, 195] width 553 height 28
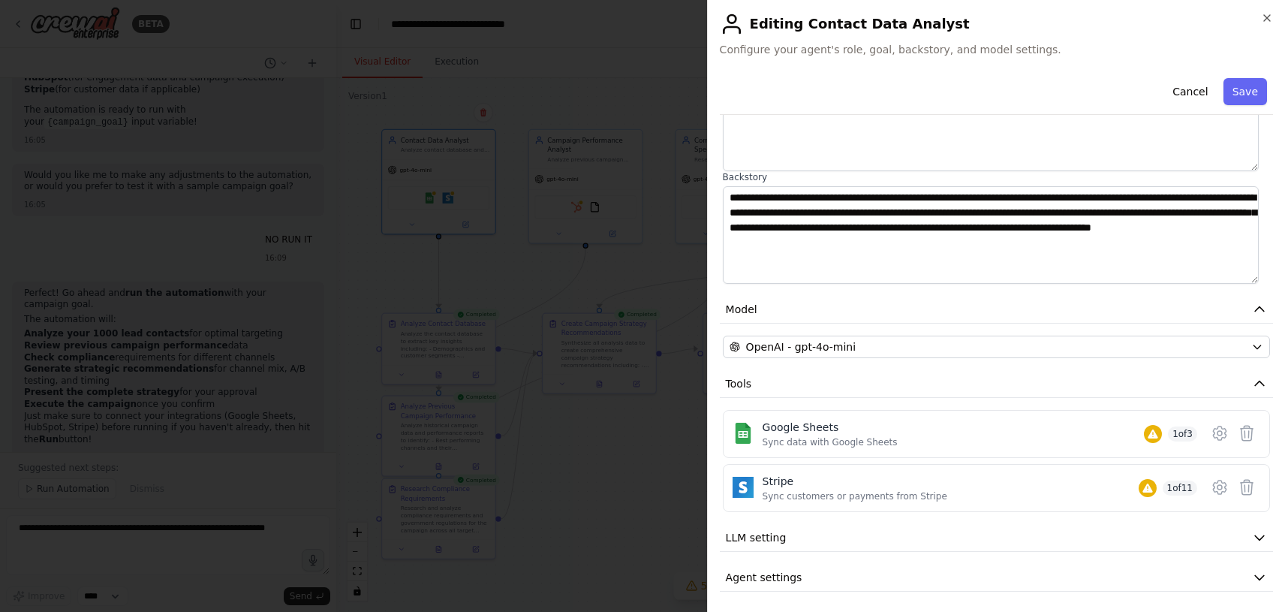
scroll to position [166, 0]
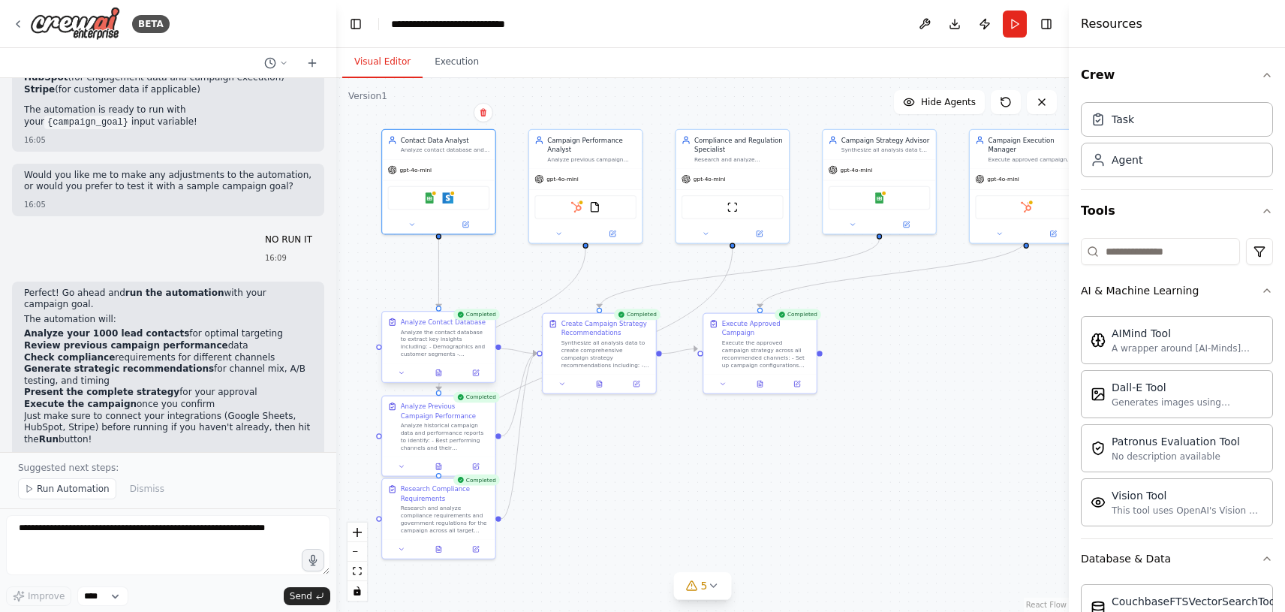
click at [454, 342] on div "Analyze the contact database to extract key insights including: - Demographics …" at bounding box center [445, 342] width 89 height 29
click at [472, 371] on icon at bounding box center [476, 373] width 8 height 8
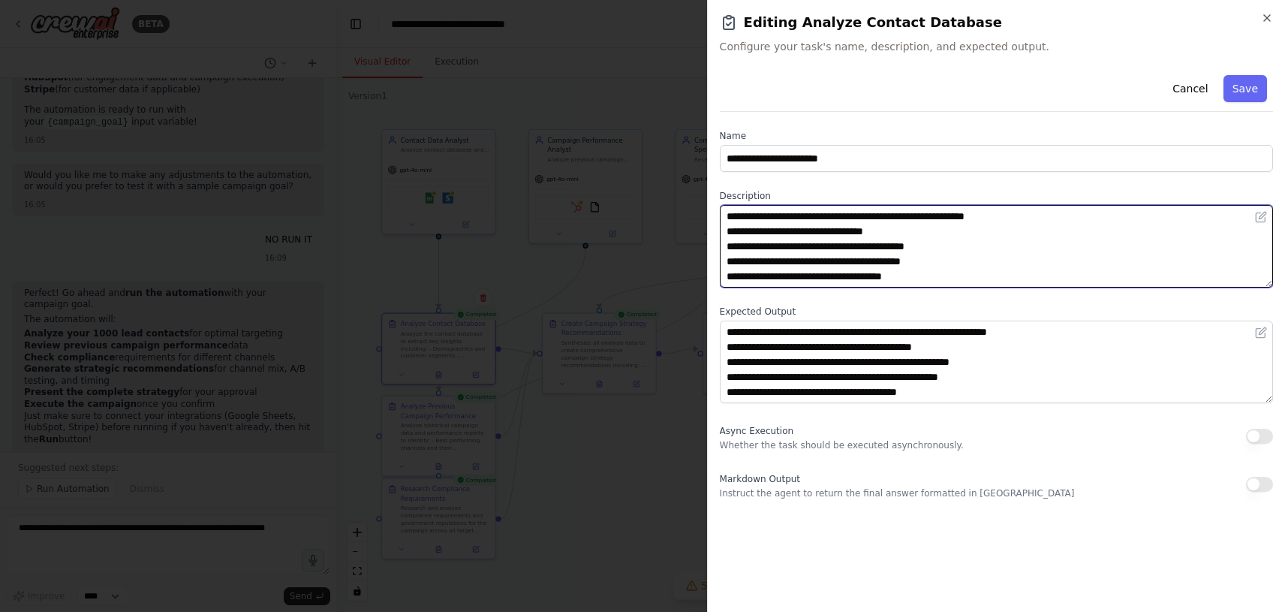
click at [922, 264] on textarea "**********" at bounding box center [996, 246] width 553 height 83
click at [948, 282] on textarea "**********" at bounding box center [996, 246] width 553 height 83
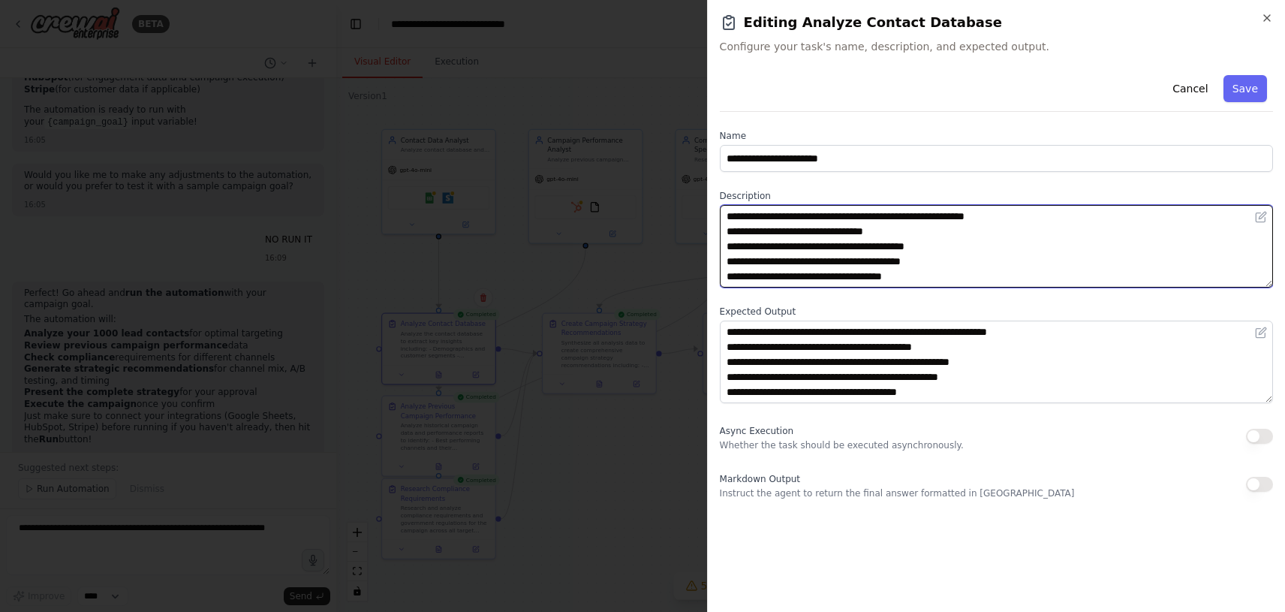
drag, startPoint x: 948, startPoint y: 282, endPoint x: 723, endPoint y: 193, distance: 242.2
click at [723, 193] on div "**********" at bounding box center [996, 239] width 553 height 98
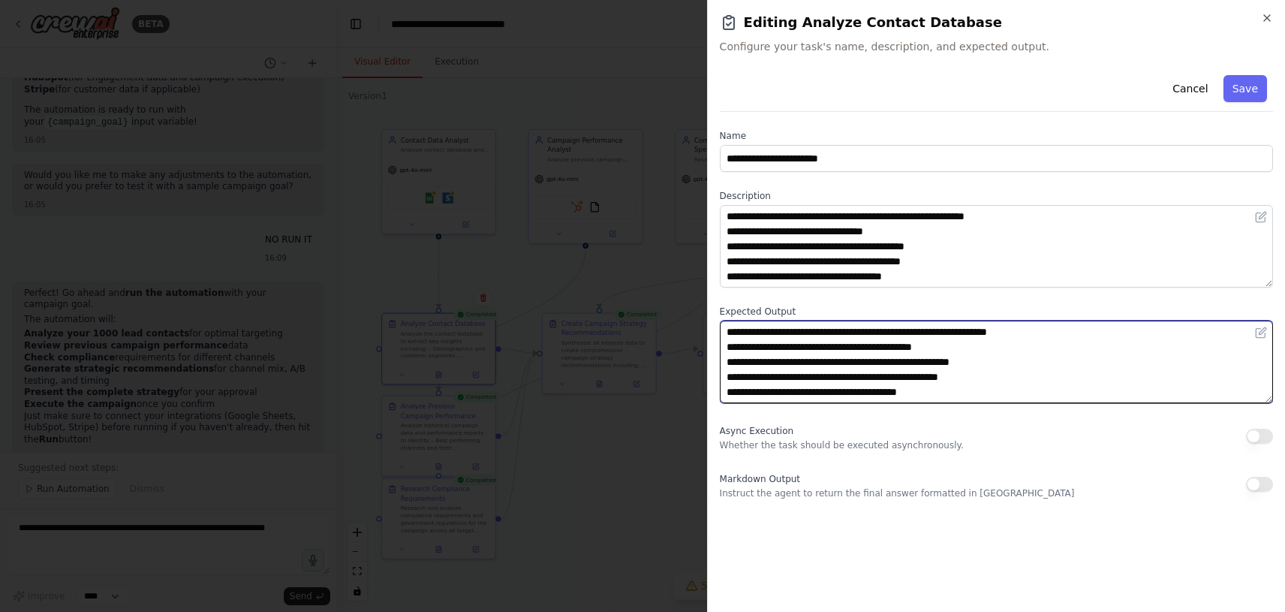
drag, startPoint x: 1008, startPoint y: 391, endPoint x: 699, endPoint y: 329, distance: 315.3
click at [699, 329] on body "BETA I AM GOING TO CREATE A CHAT WHICH IS AN CAPAIGN RUNNING AGENT FOR DIFFEREN…" at bounding box center [642, 306] width 1285 height 612
